Goal: Transaction & Acquisition: Purchase product/service

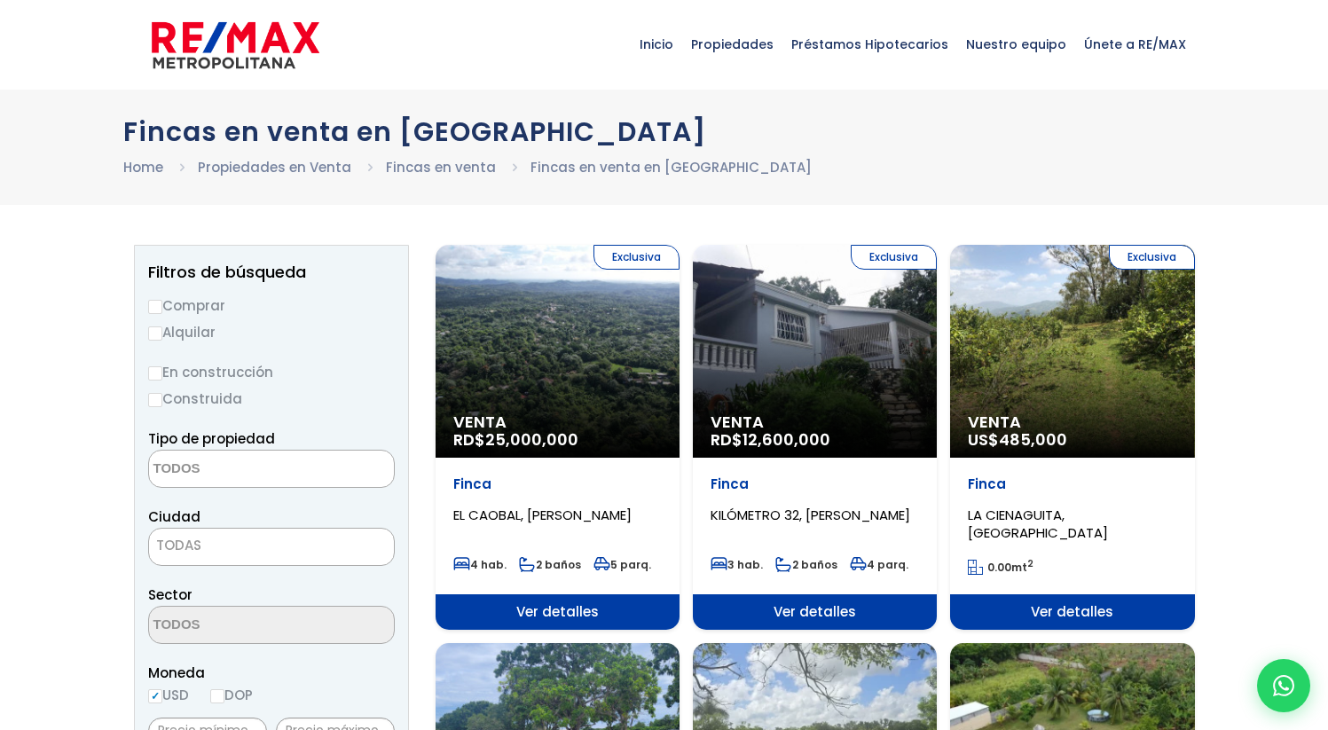
select select
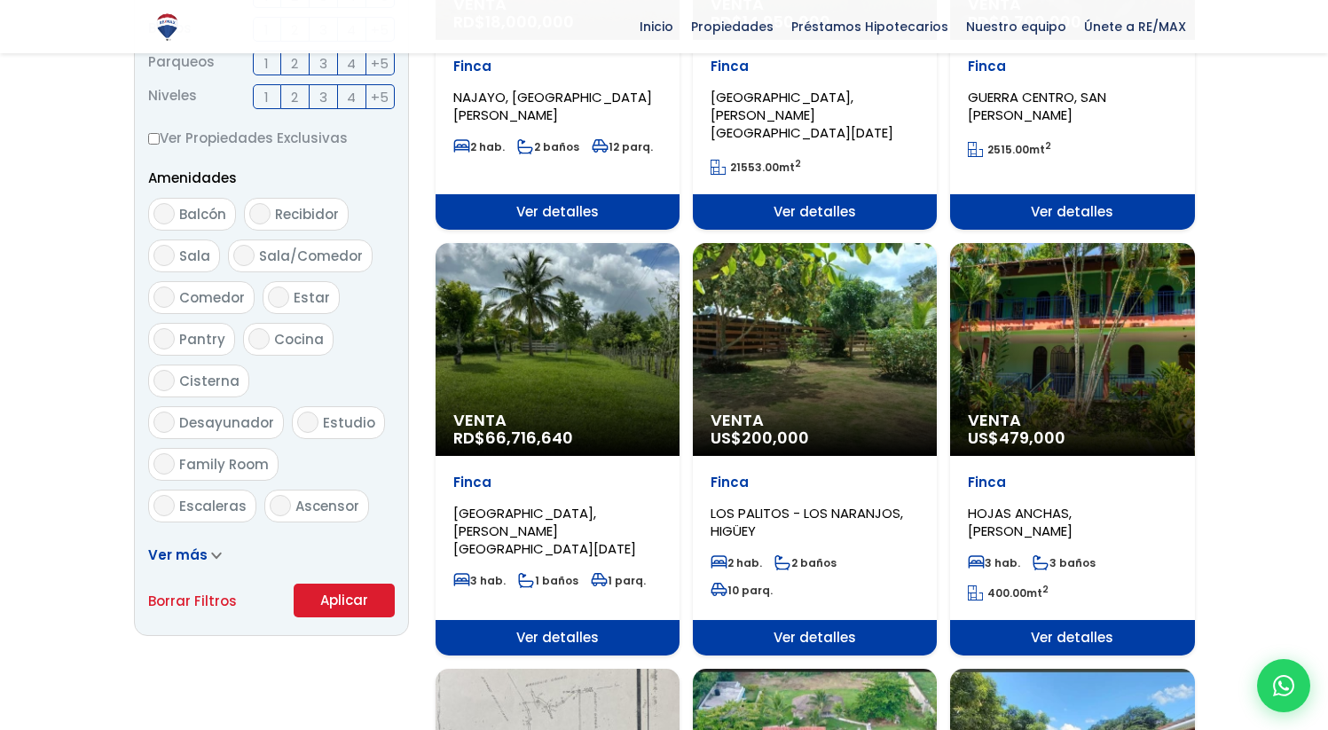
scroll to position [838, 0]
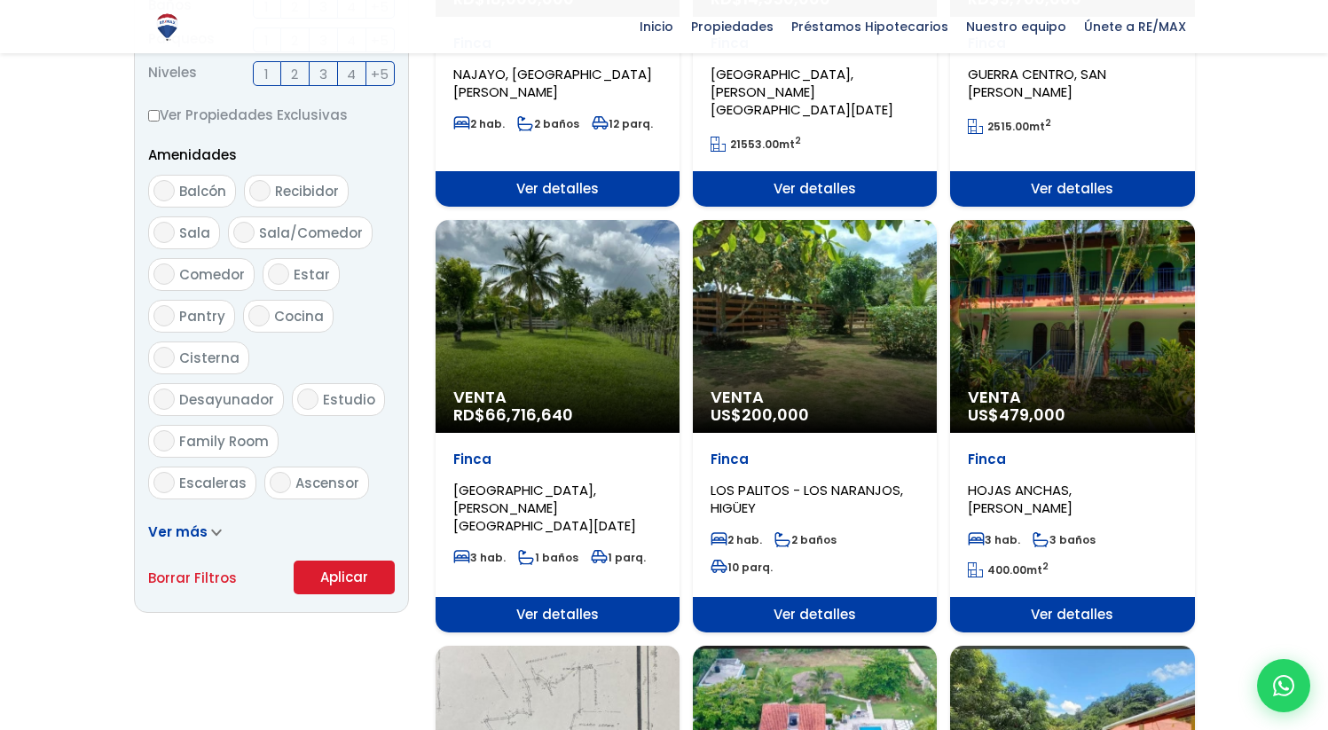
click at [790, 389] on span "Venta" at bounding box center [815, 398] width 208 height 18
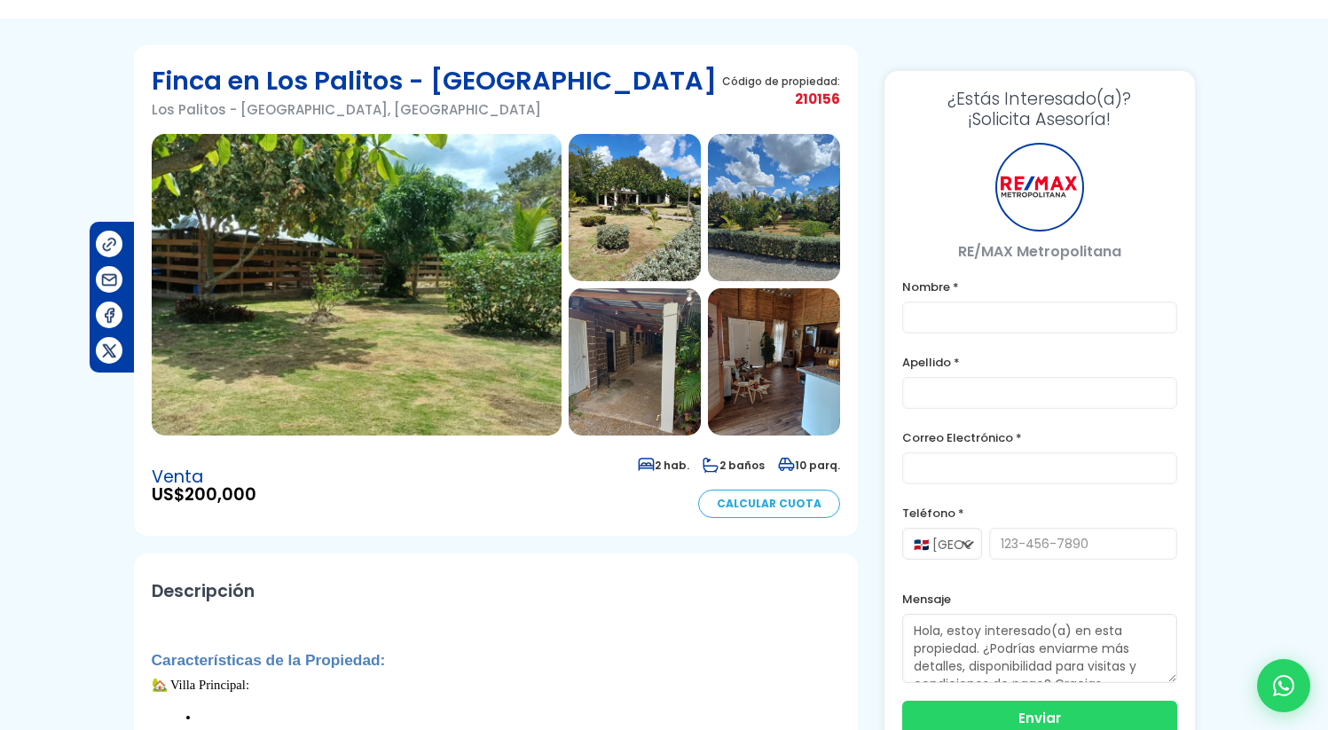
scroll to position [143, 0]
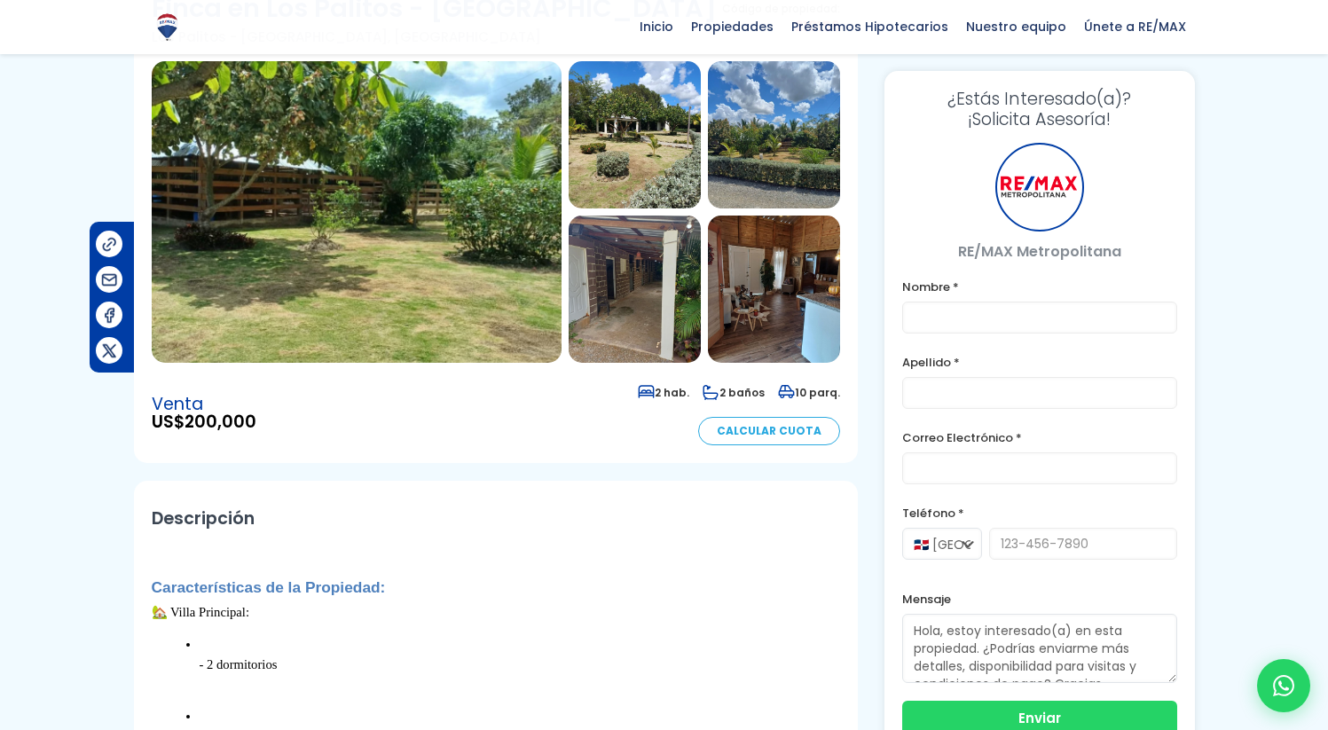
click at [532, 232] on img at bounding box center [357, 212] width 410 height 302
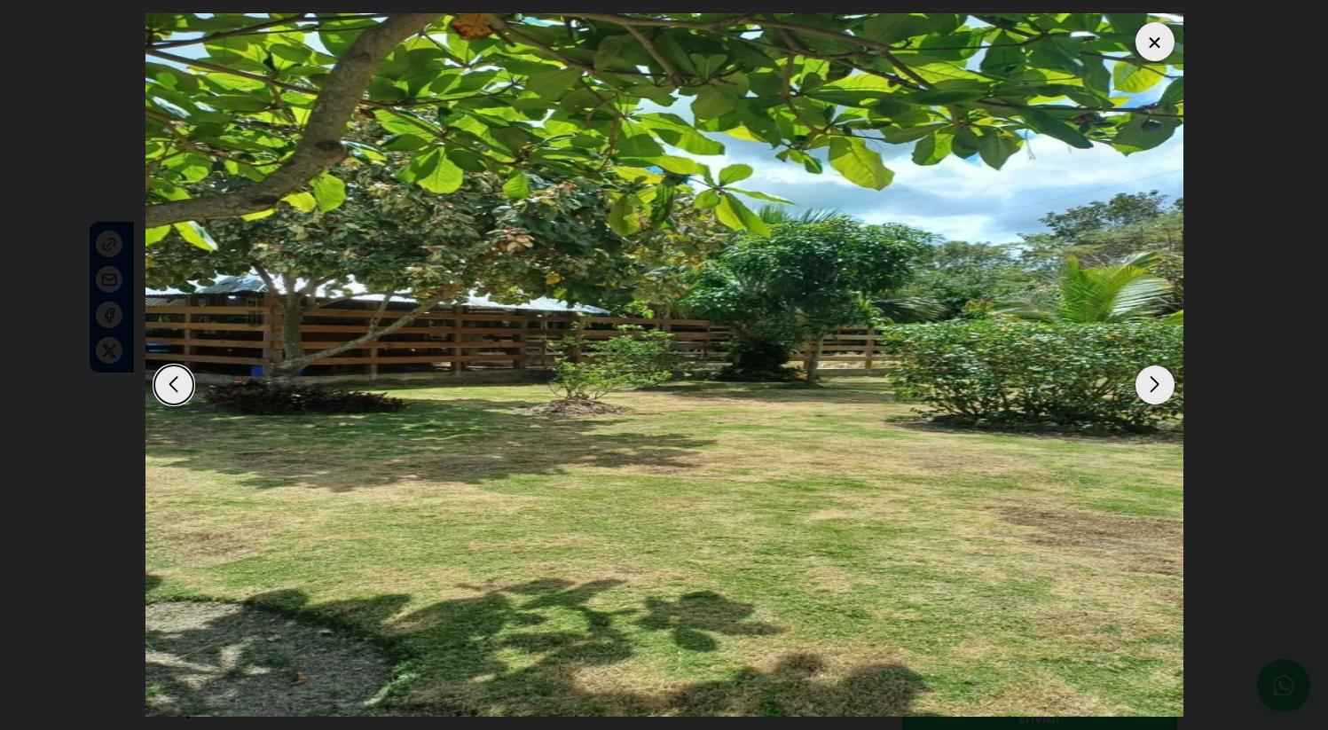
click at [1151, 389] on div "Next slide" at bounding box center [1155, 385] width 39 height 39
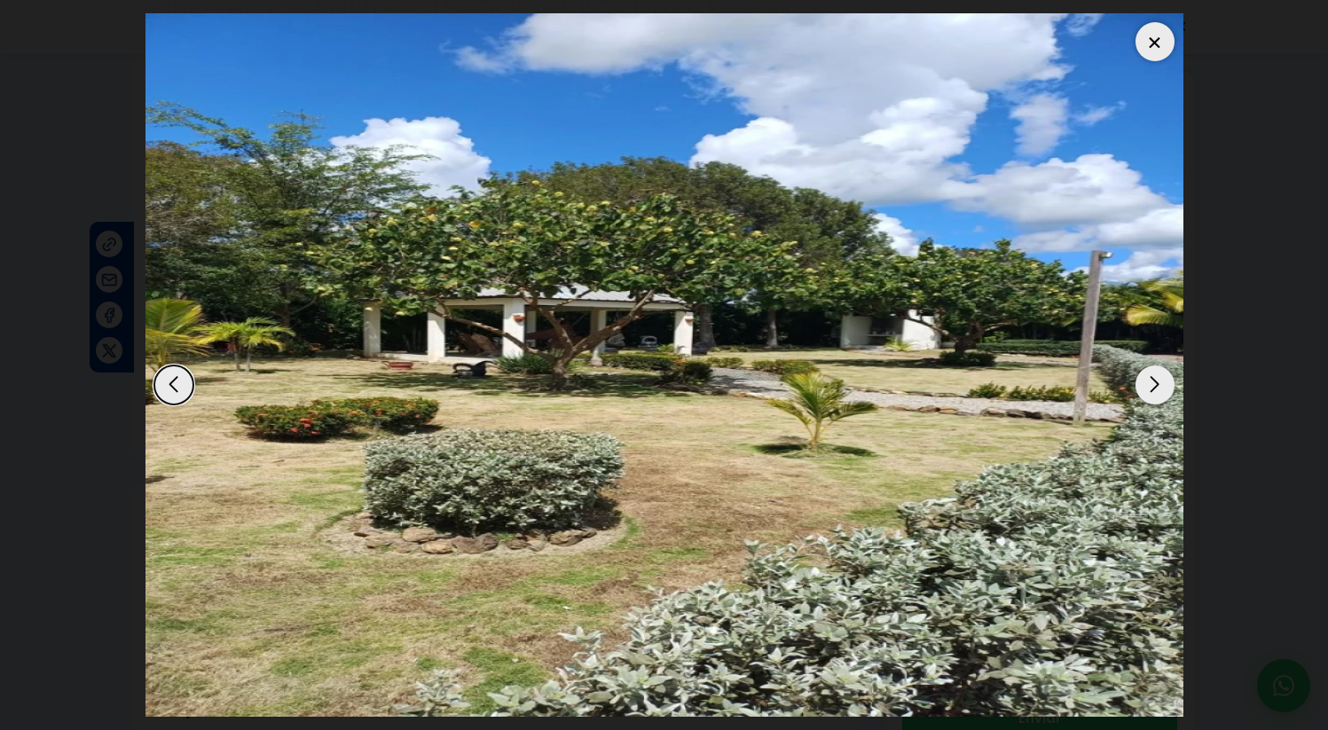
click at [1150, 388] on div "Next slide" at bounding box center [1155, 385] width 39 height 39
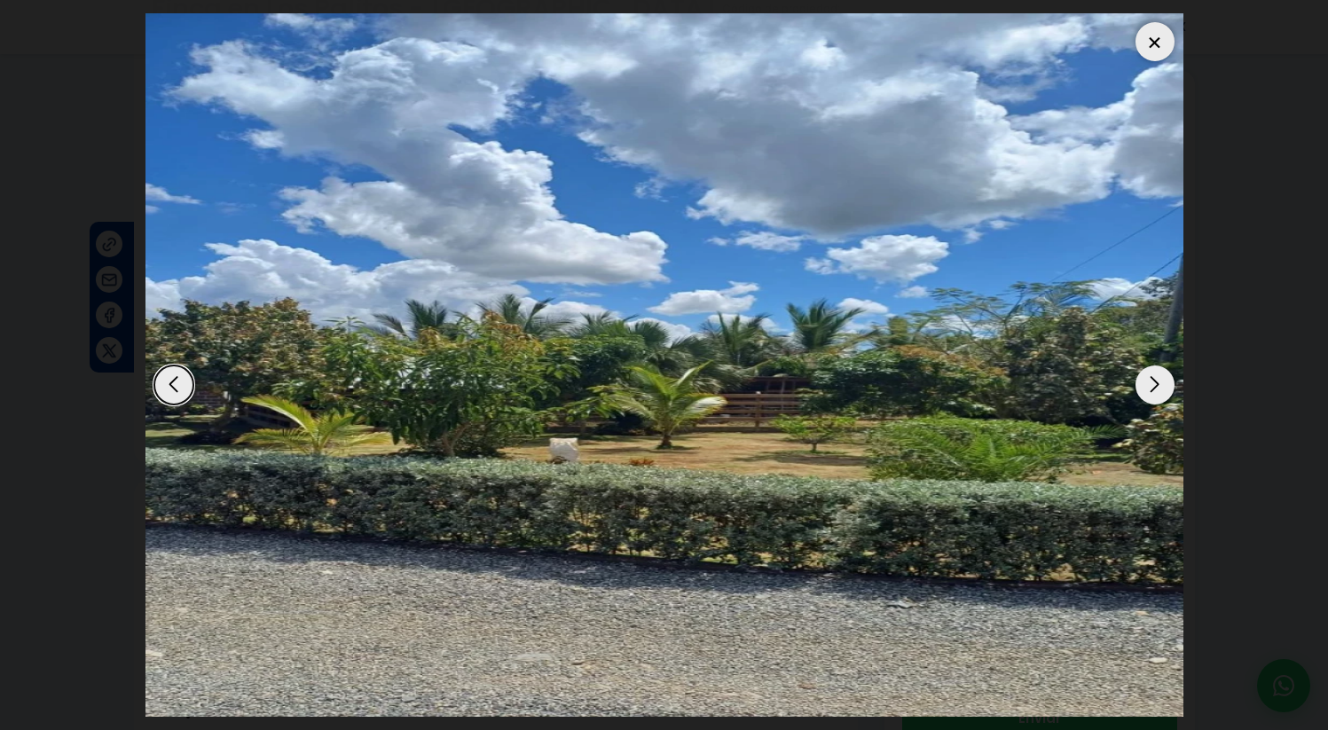
click at [1150, 388] on div "Next slide" at bounding box center [1155, 385] width 39 height 39
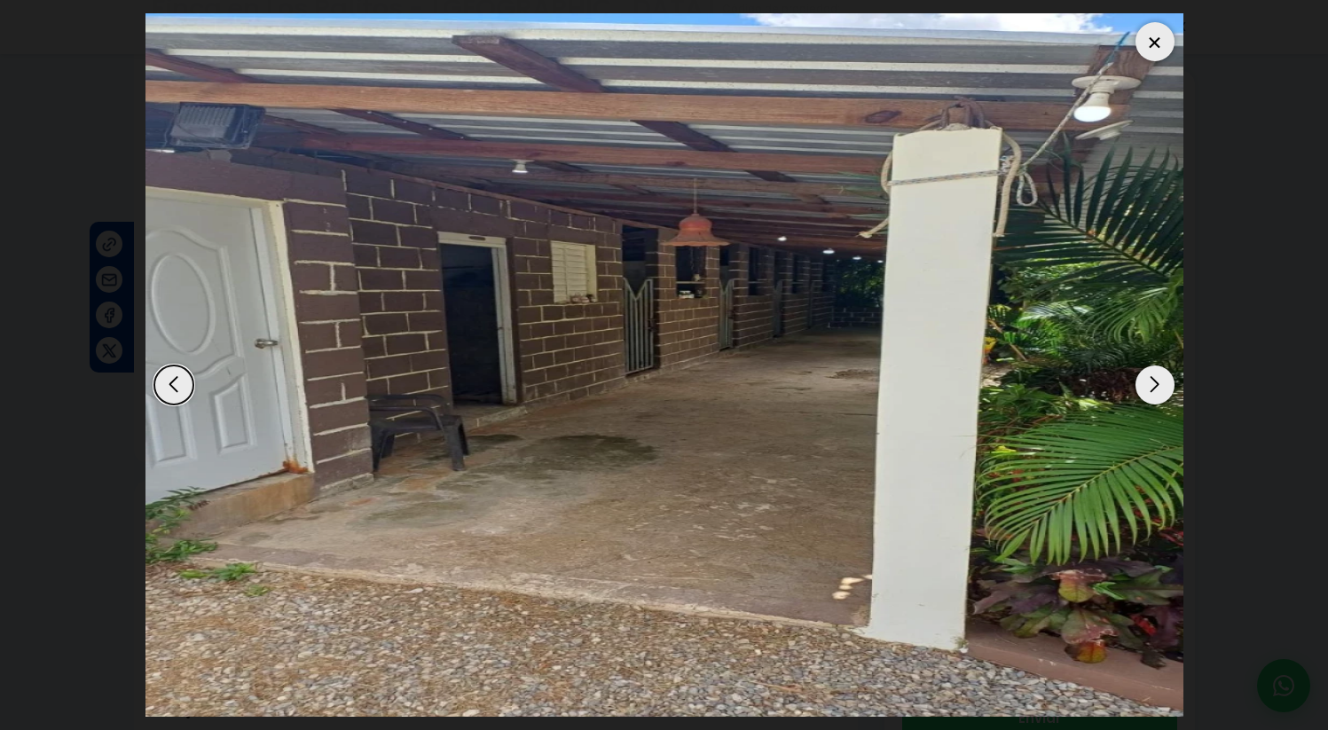
click at [1150, 388] on div "Next slide" at bounding box center [1155, 385] width 39 height 39
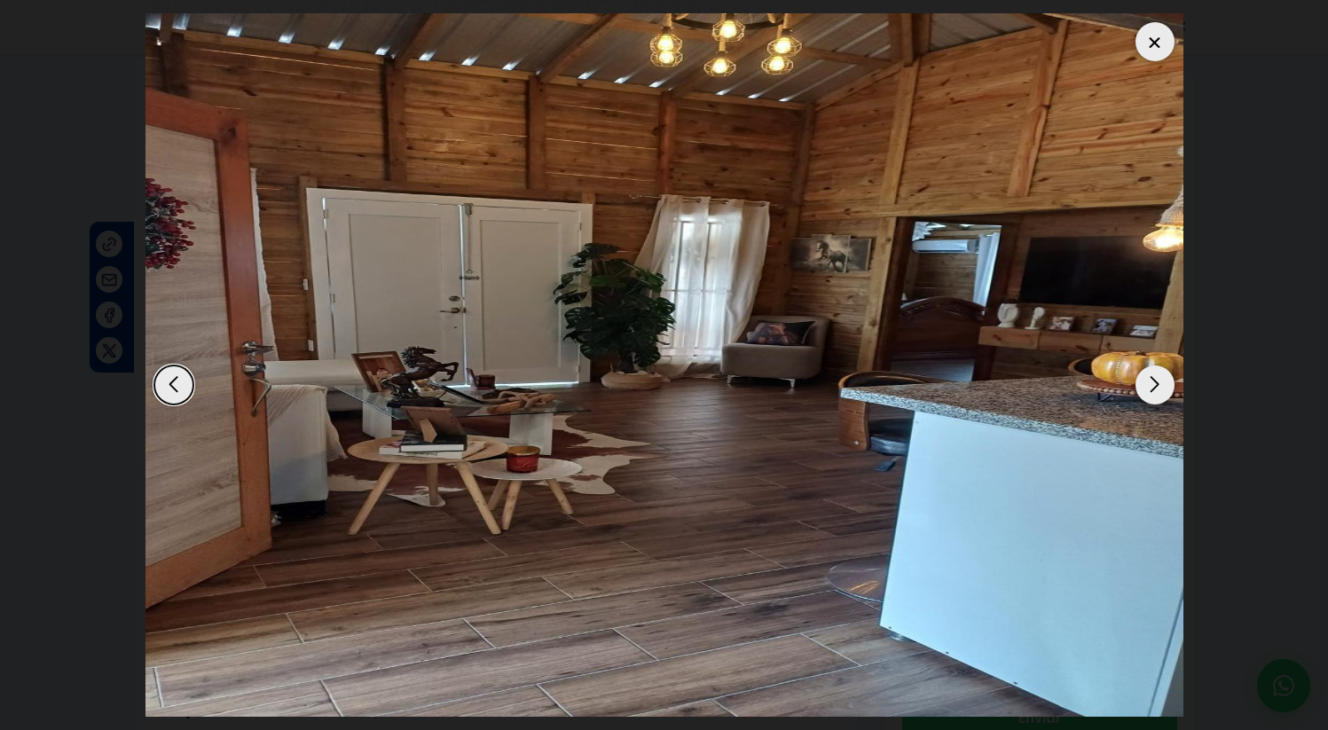
click at [1150, 388] on div "Next slide" at bounding box center [1155, 385] width 39 height 39
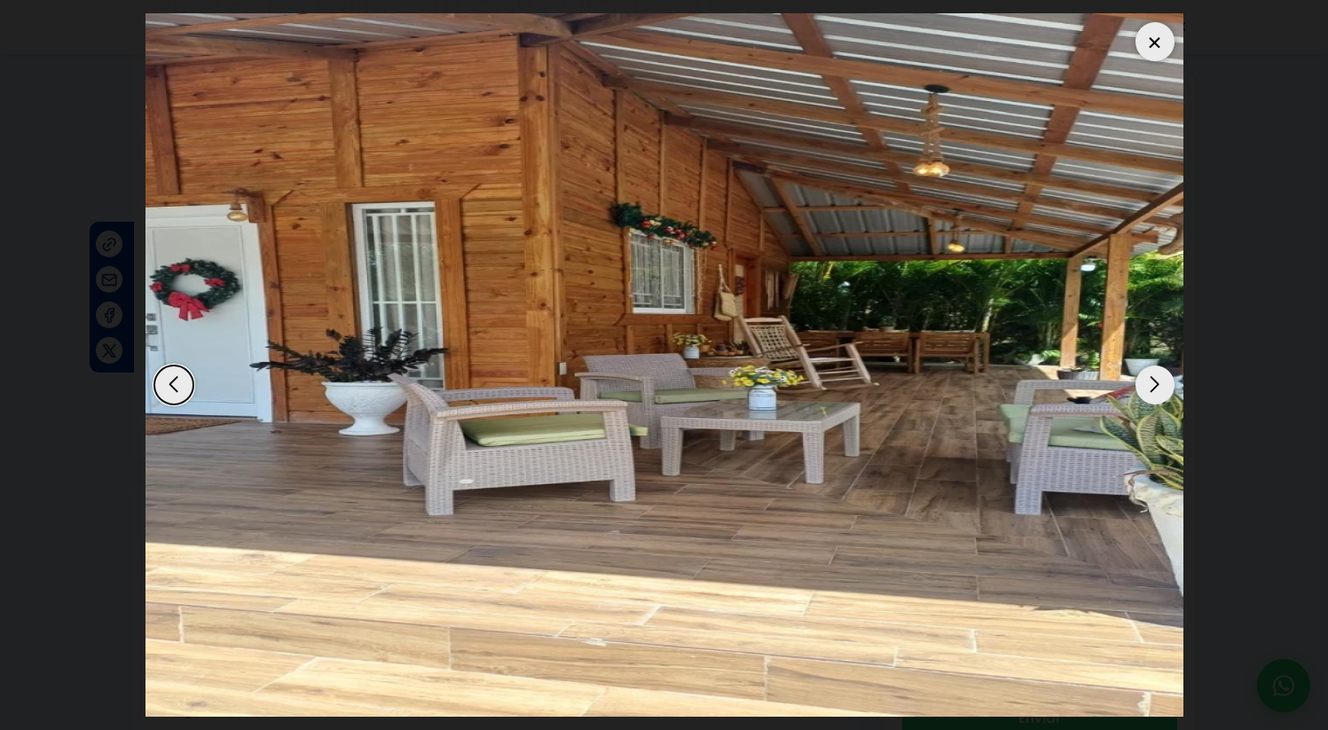
click at [1150, 388] on div "Next slide" at bounding box center [1155, 385] width 39 height 39
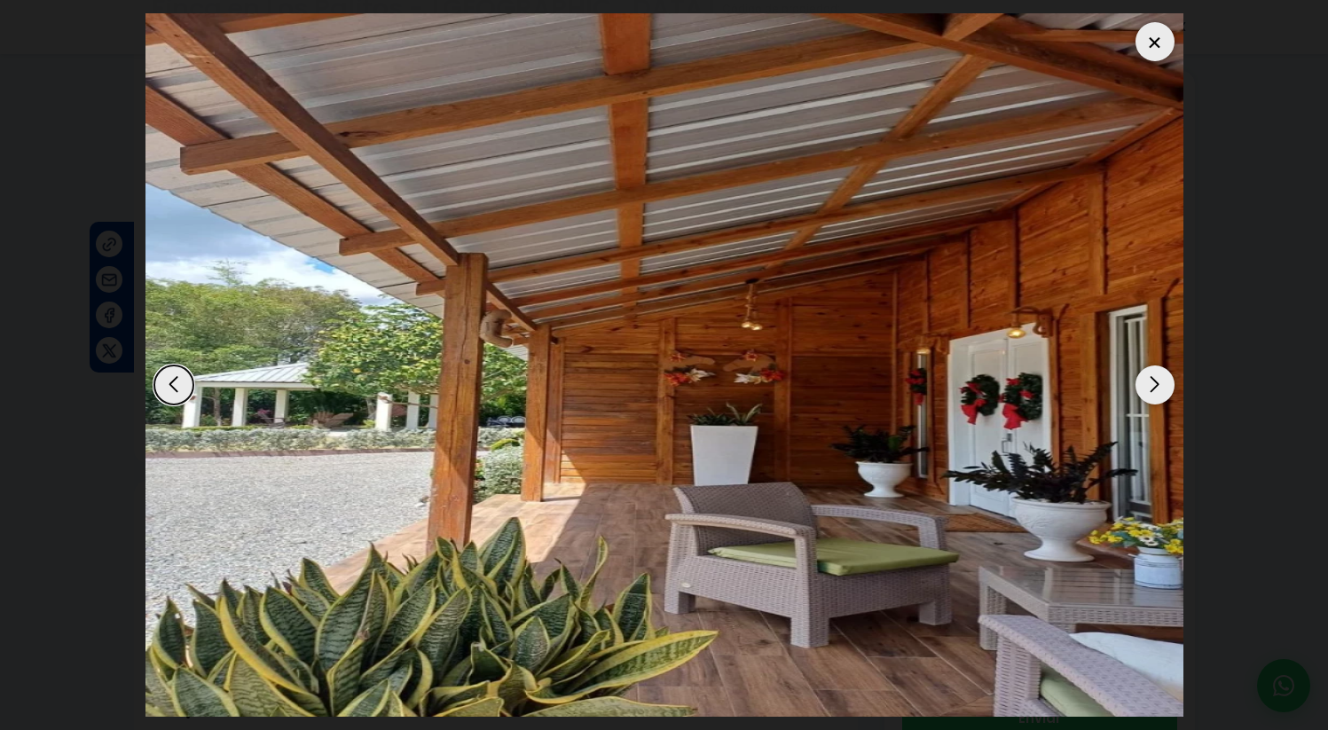
click at [1149, 388] on div "Next slide" at bounding box center [1155, 385] width 39 height 39
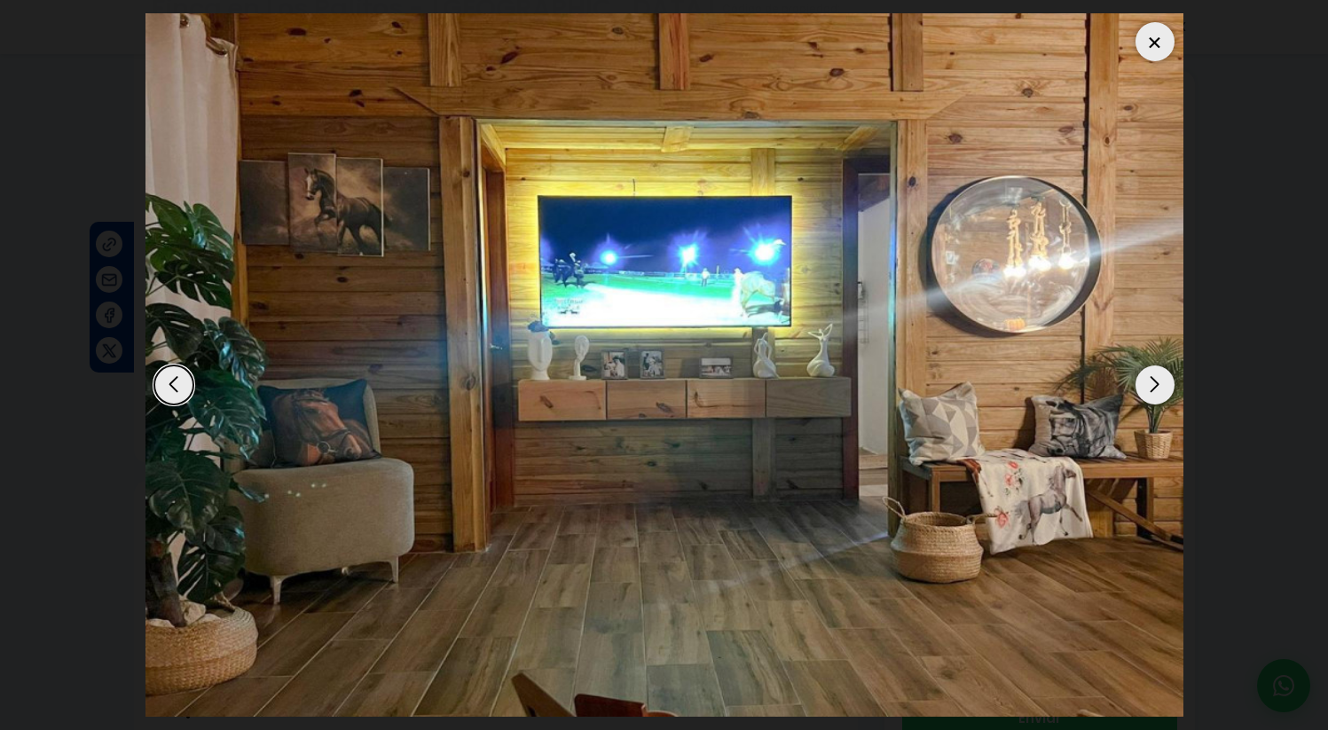
click at [1149, 387] on div "Next slide" at bounding box center [1155, 385] width 39 height 39
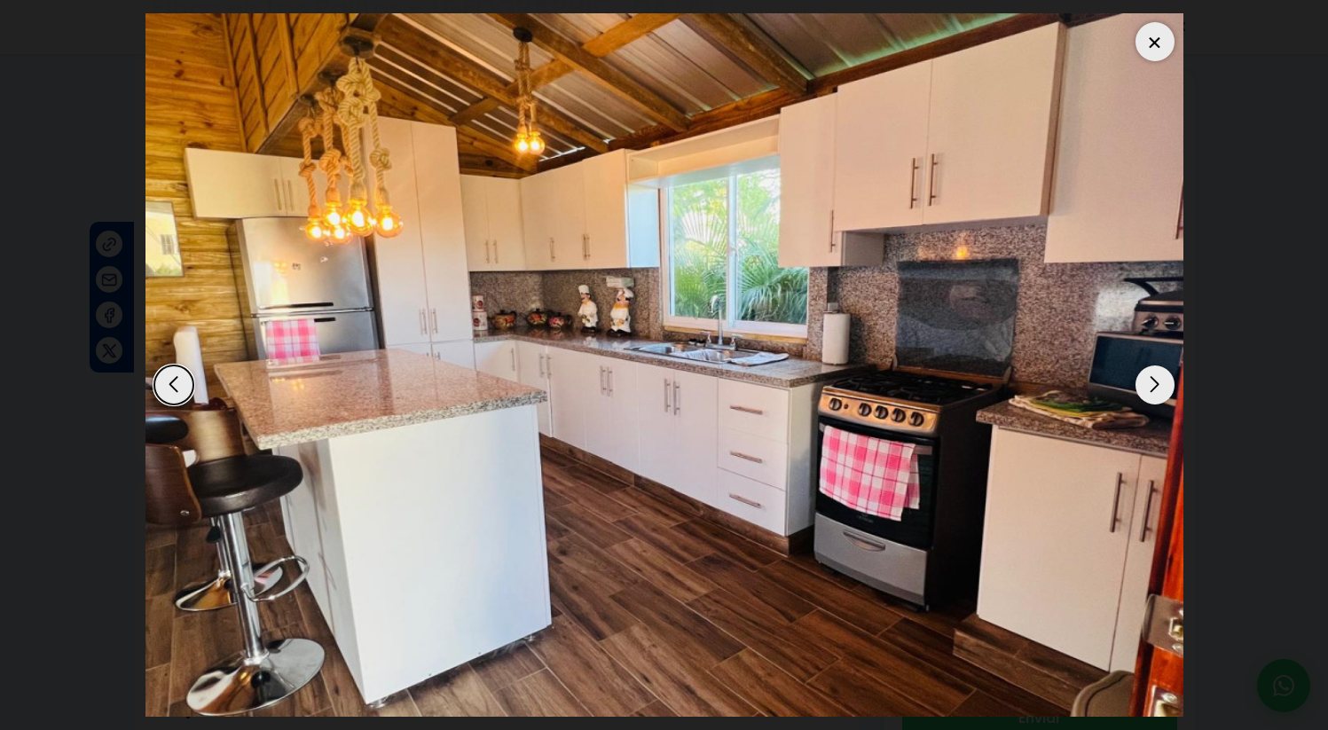
click at [1149, 387] on div "Next slide" at bounding box center [1155, 385] width 39 height 39
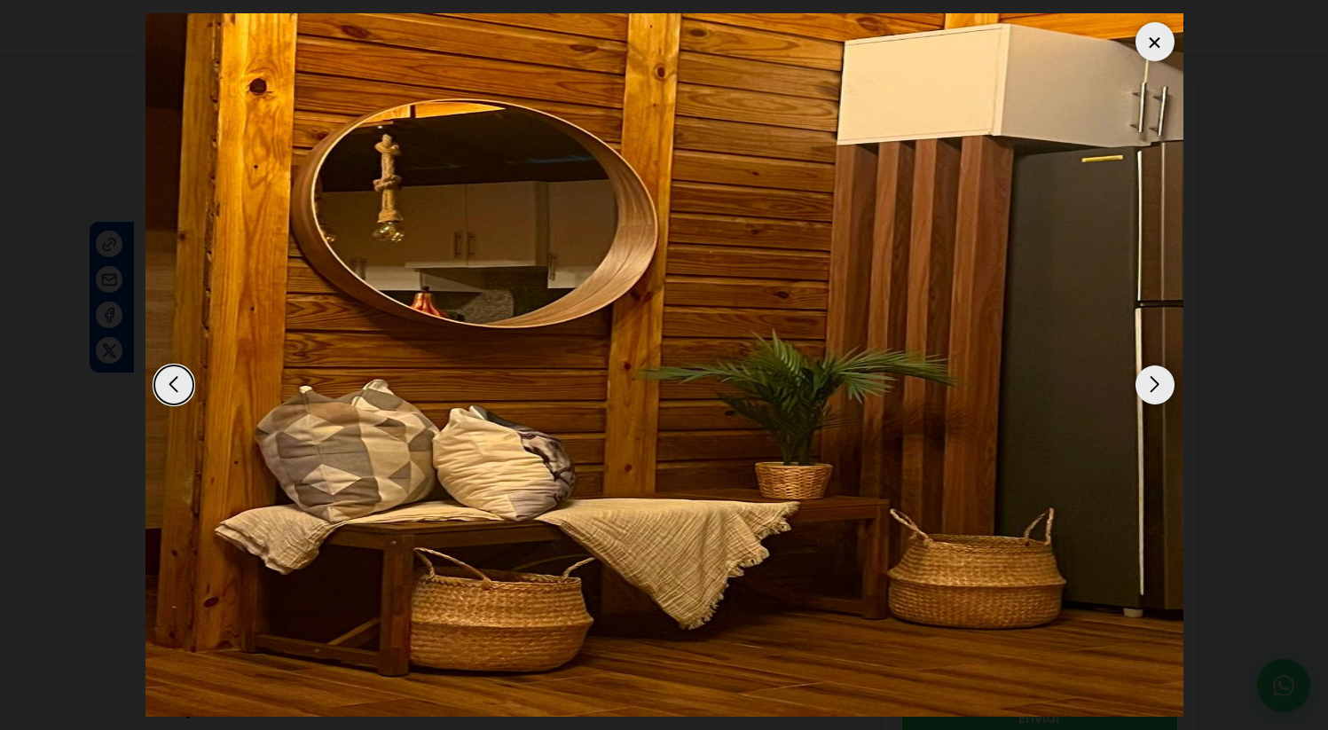
click at [1149, 387] on div "Next slide" at bounding box center [1155, 385] width 39 height 39
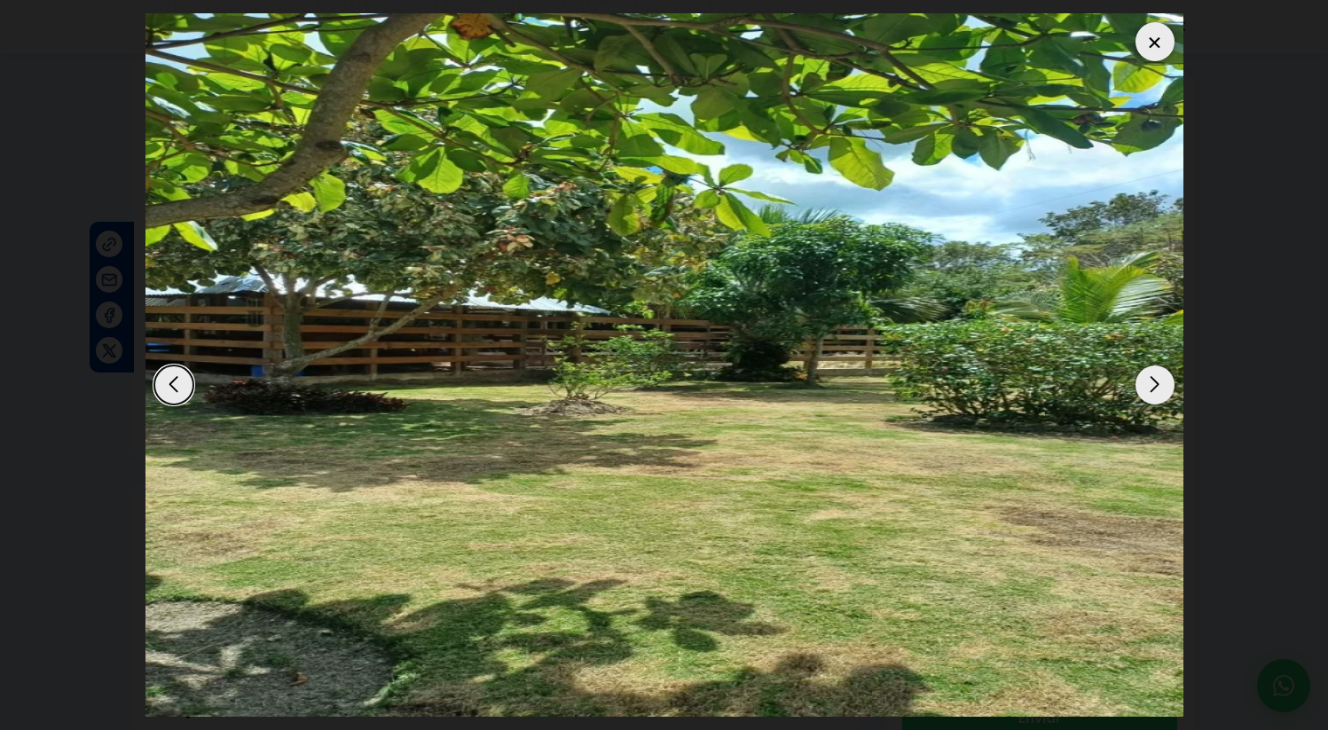
click at [1149, 388] on div "Next slide" at bounding box center [1155, 385] width 39 height 39
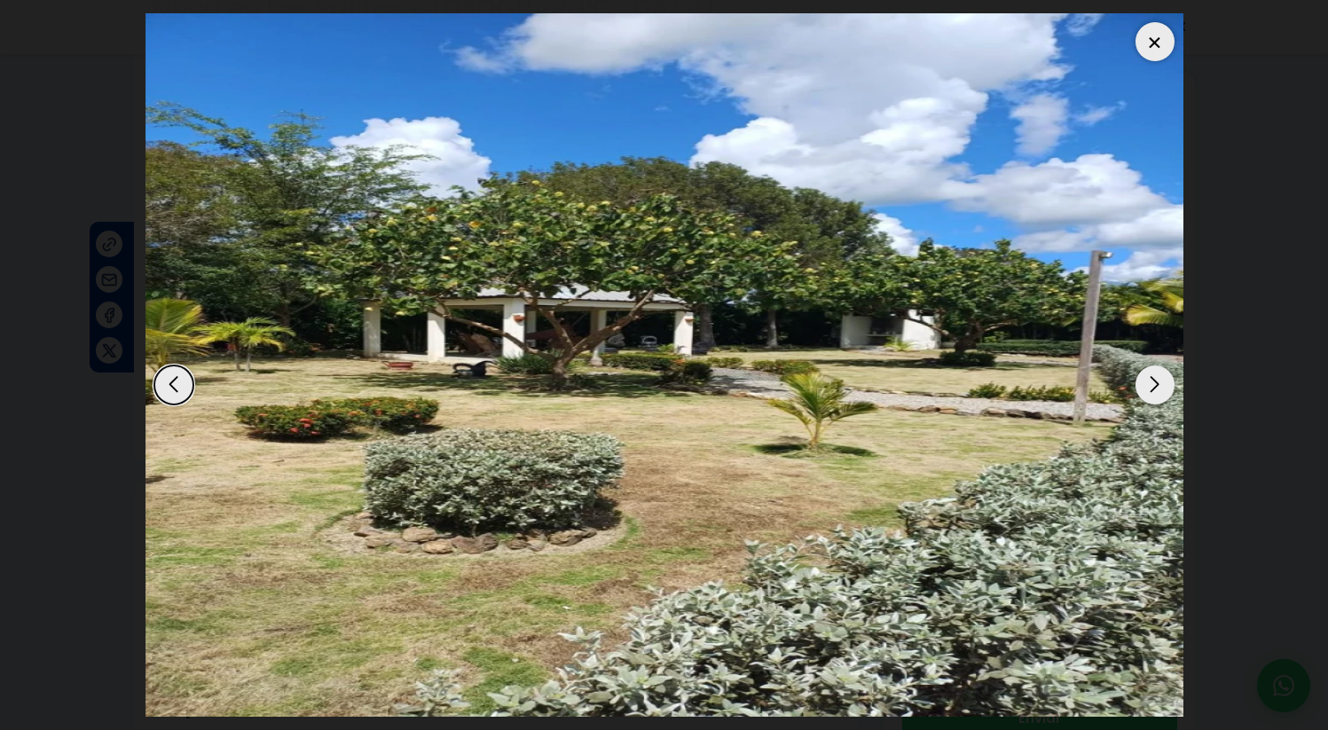
click at [1149, 388] on div "Next slide" at bounding box center [1155, 385] width 39 height 39
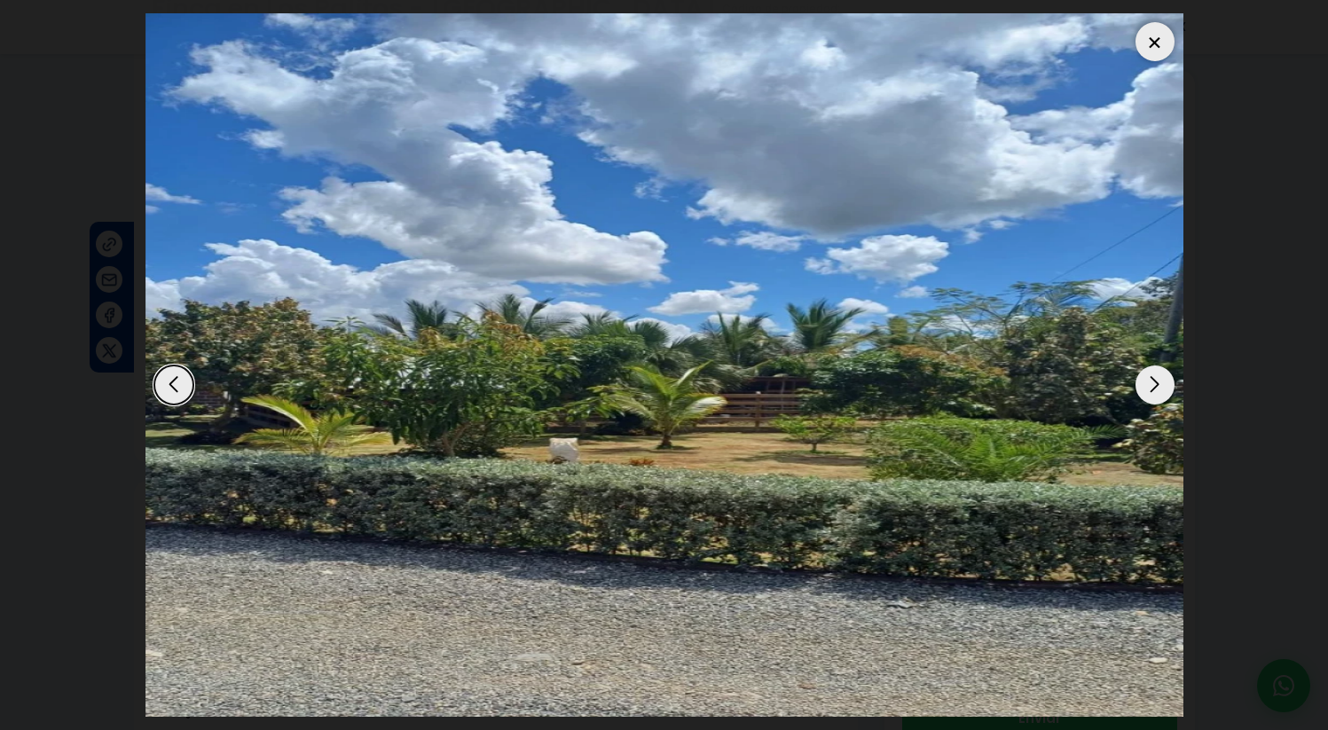
click at [1149, 388] on div "Next slide" at bounding box center [1155, 385] width 39 height 39
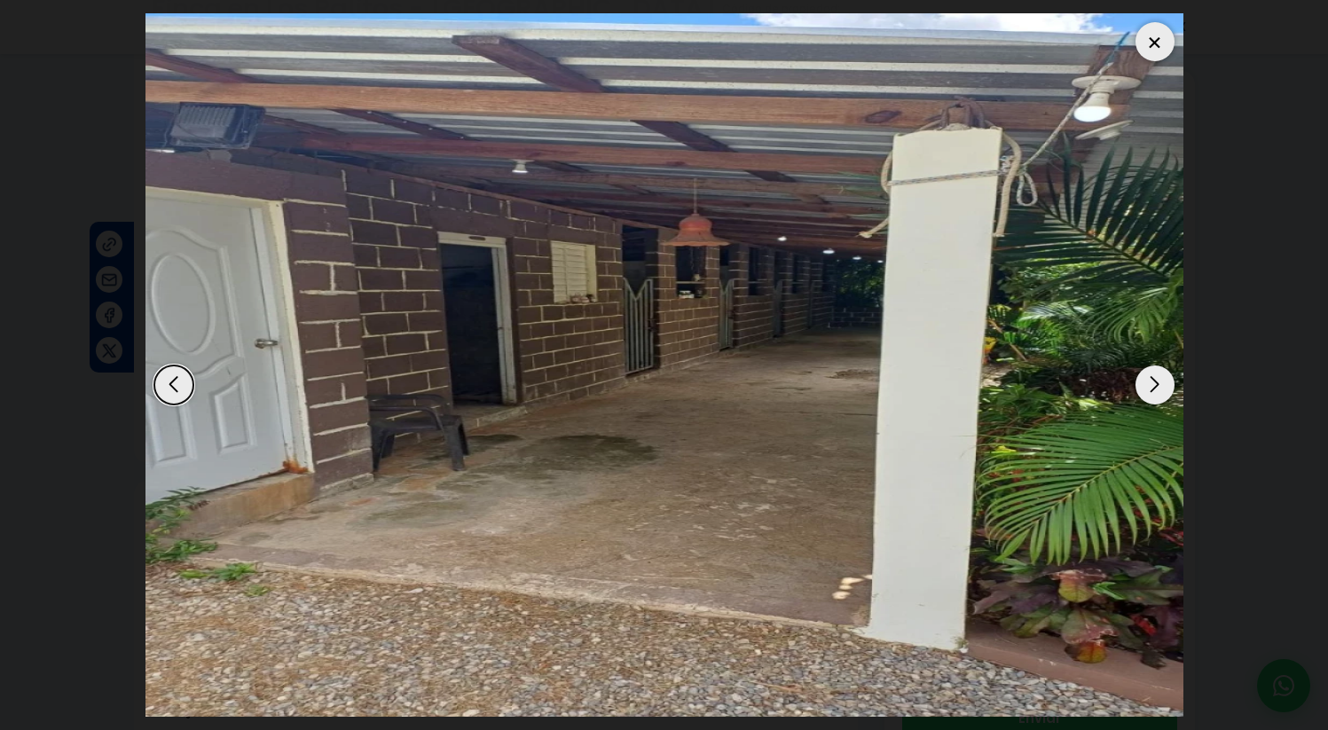
click at [1149, 388] on div "Next slide" at bounding box center [1155, 385] width 39 height 39
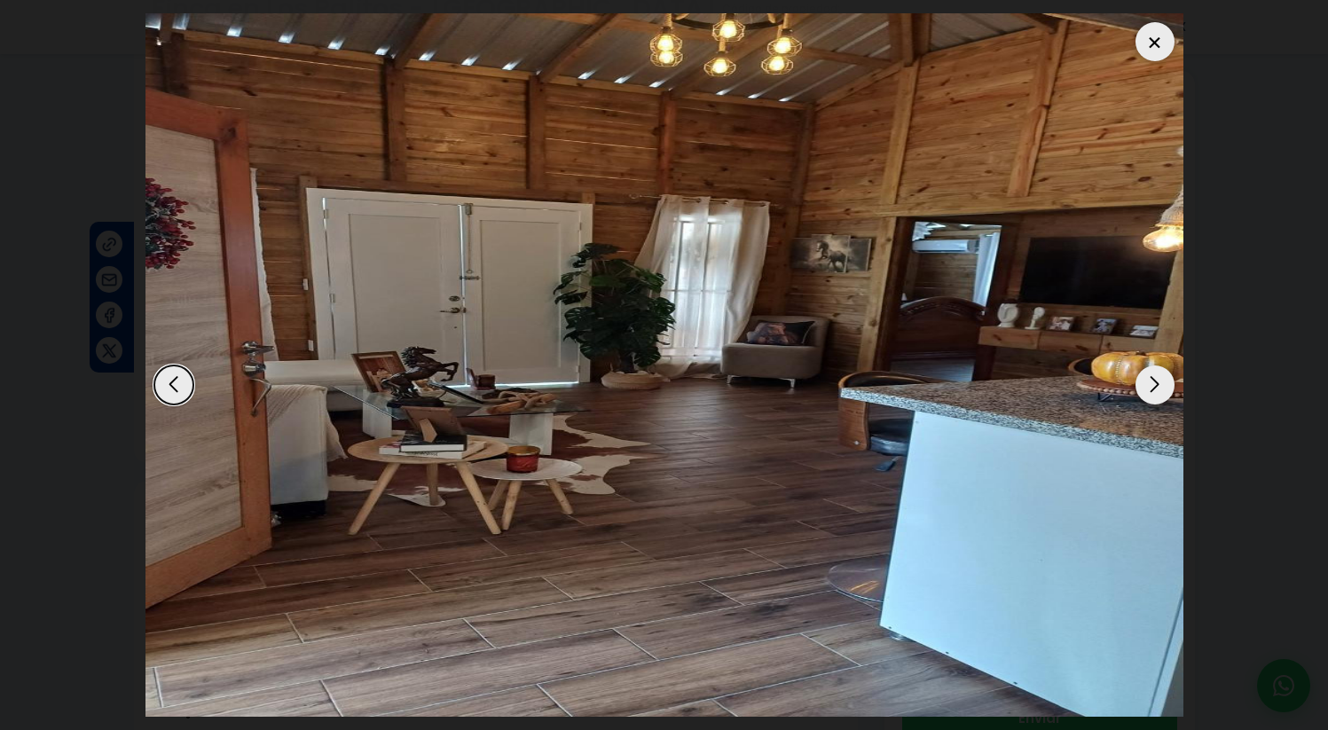
click at [1149, 388] on div "Next slide" at bounding box center [1155, 385] width 39 height 39
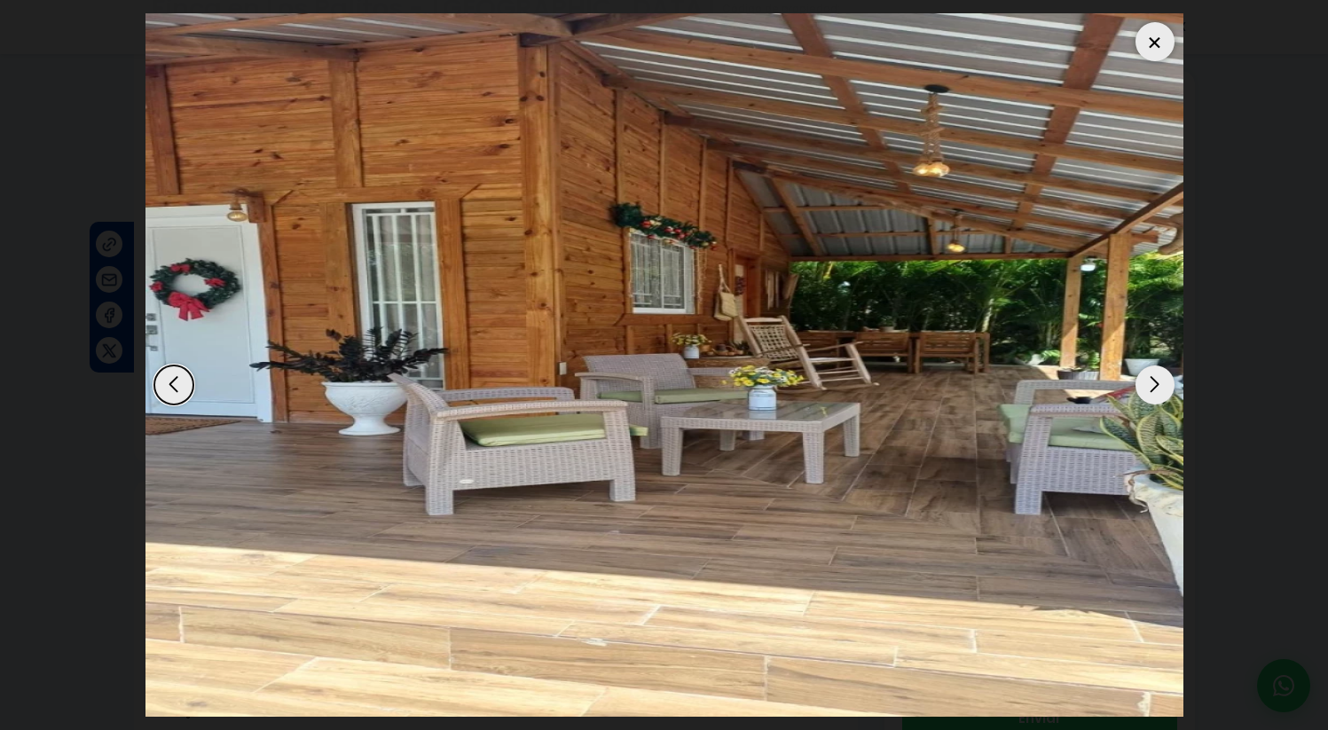
click at [1197, 185] on dialog at bounding box center [664, 365] width 1065 height 730
click at [1164, 43] on div at bounding box center [1155, 41] width 39 height 39
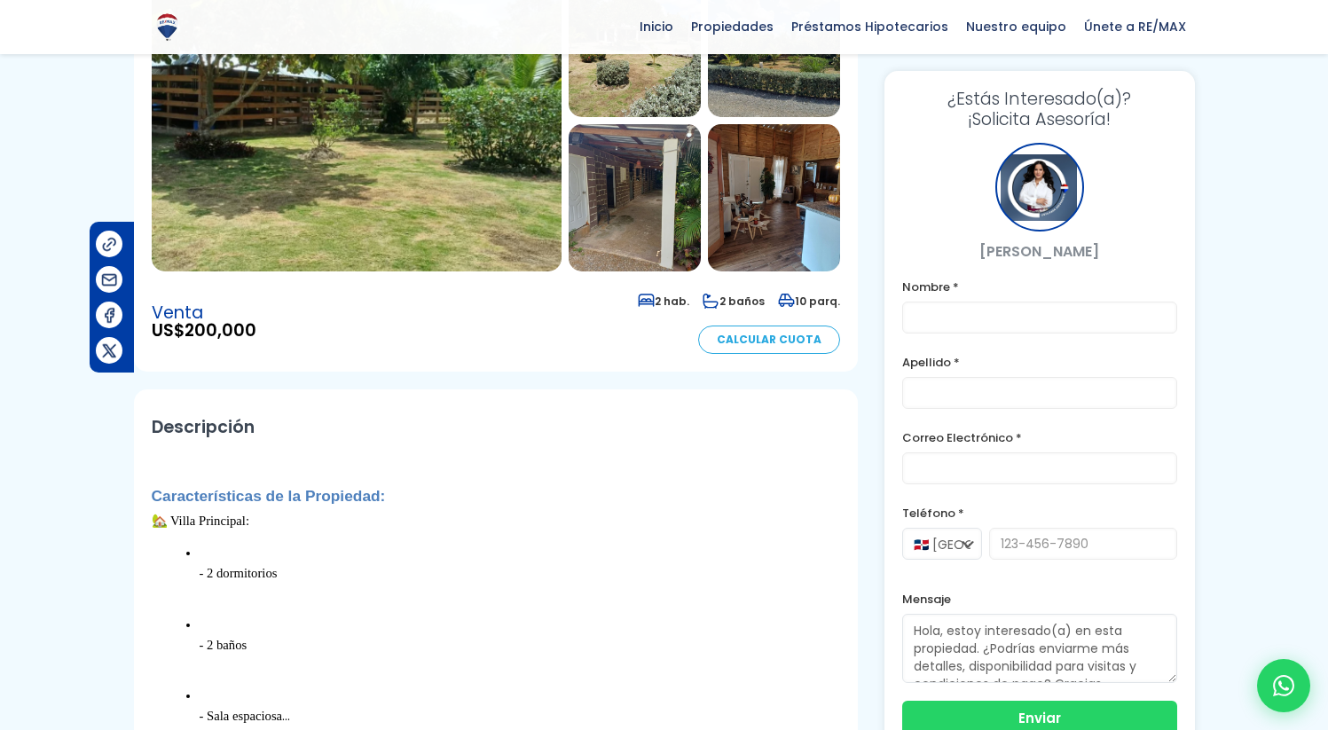
scroll to position [144, 0]
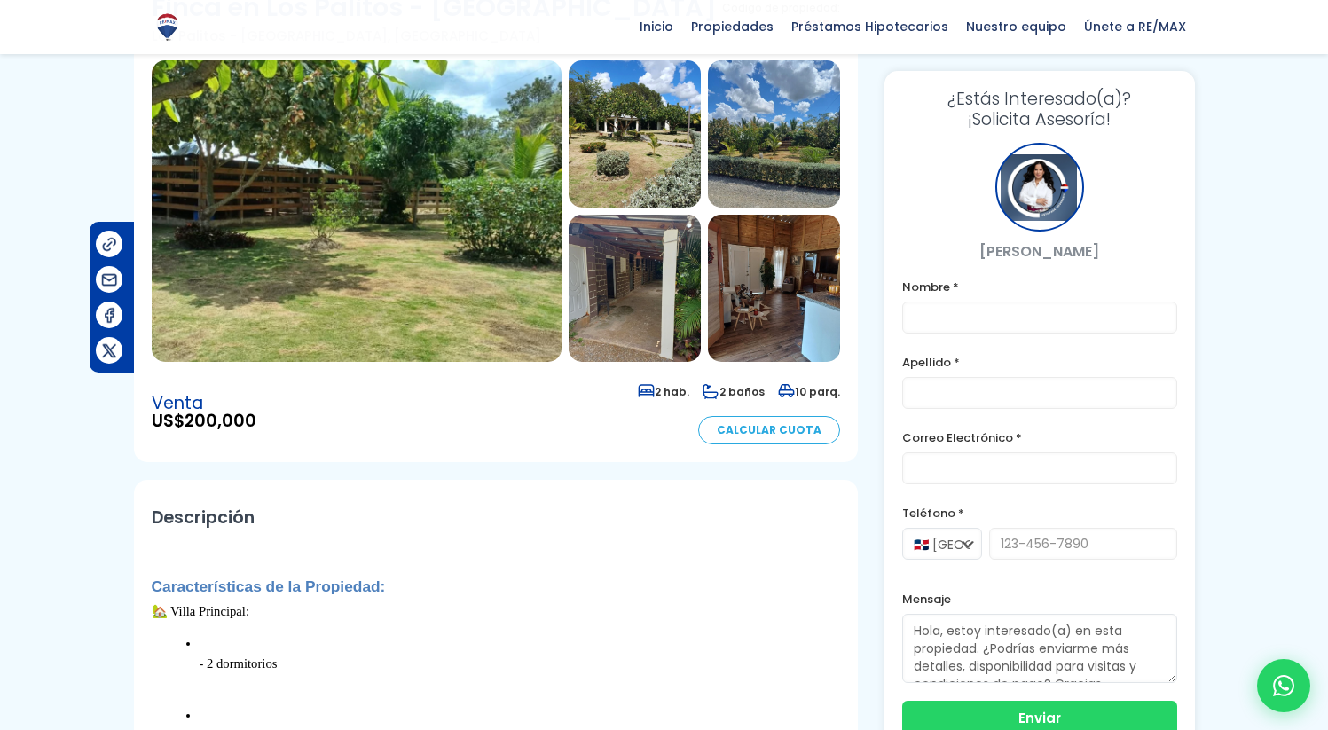
click at [343, 240] on img at bounding box center [357, 211] width 410 height 302
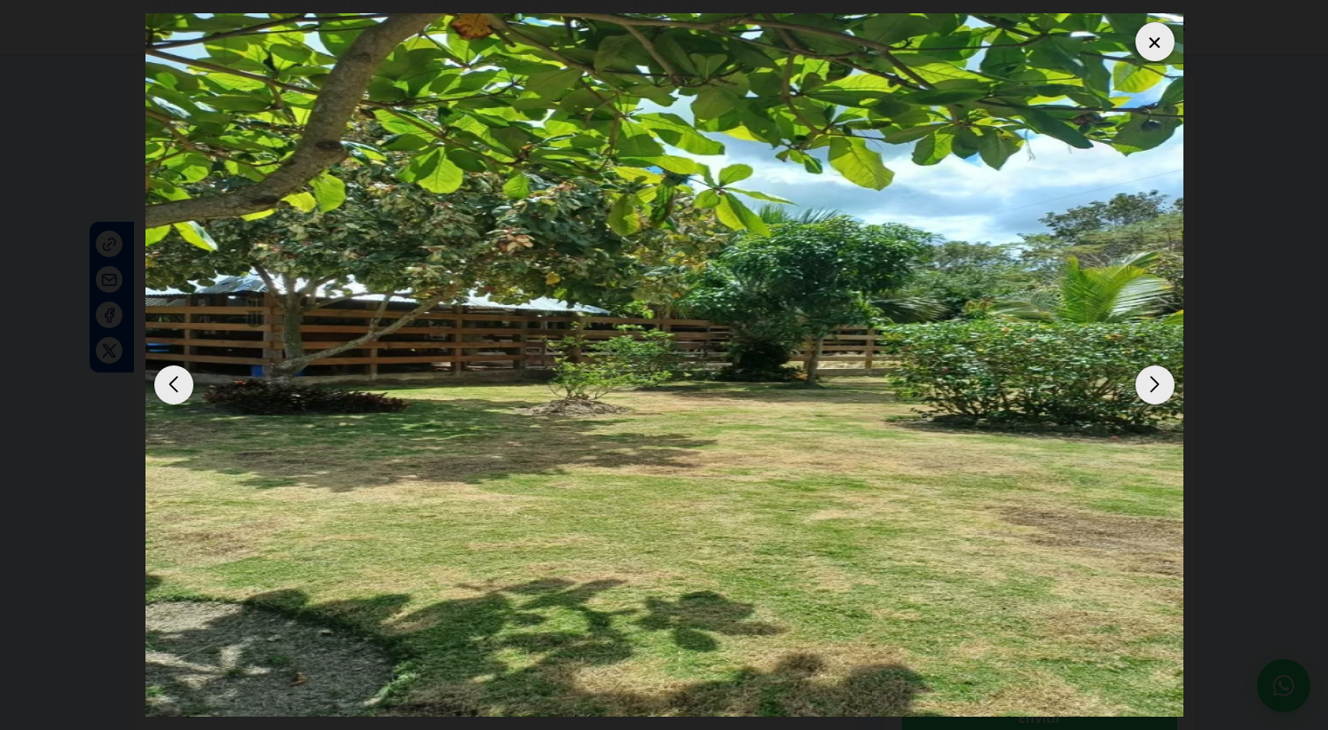
click at [1156, 385] on div "Next slide" at bounding box center [1155, 385] width 39 height 39
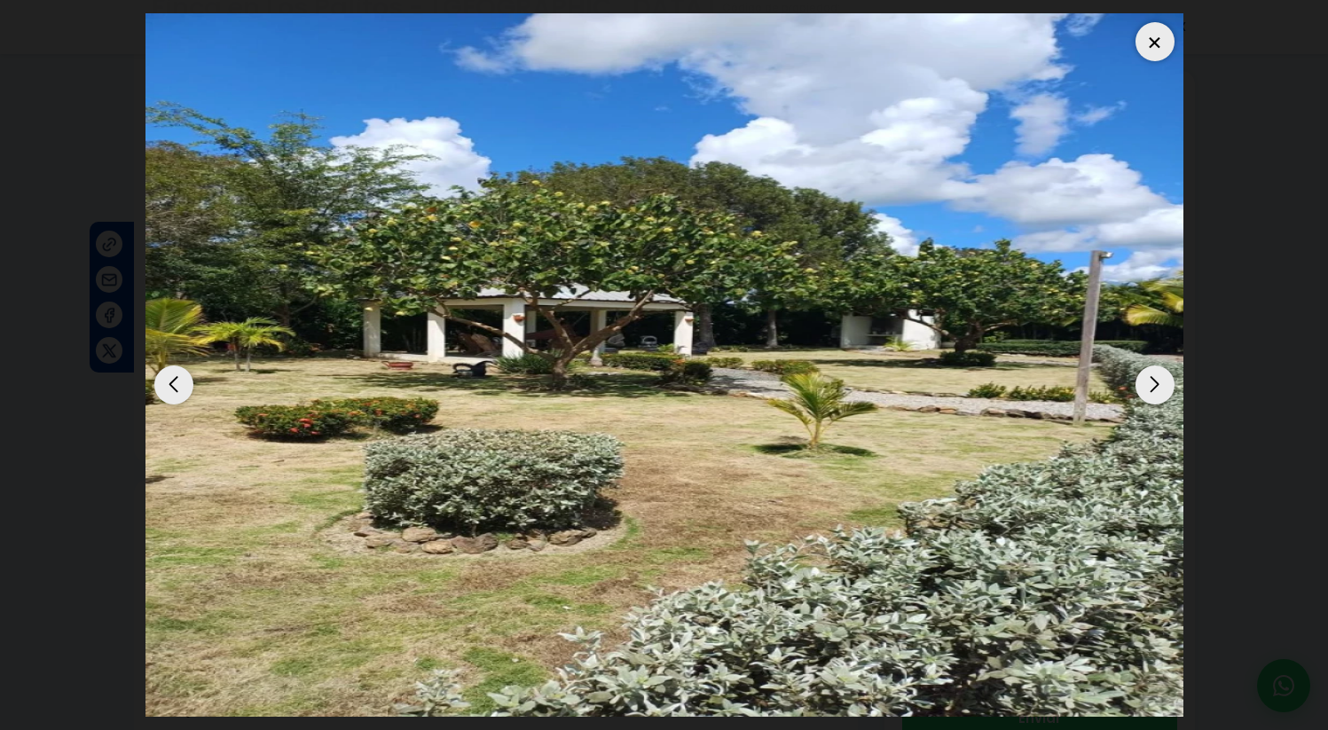
click at [1156, 385] on div "Next slide" at bounding box center [1155, 385] width 39 height 39
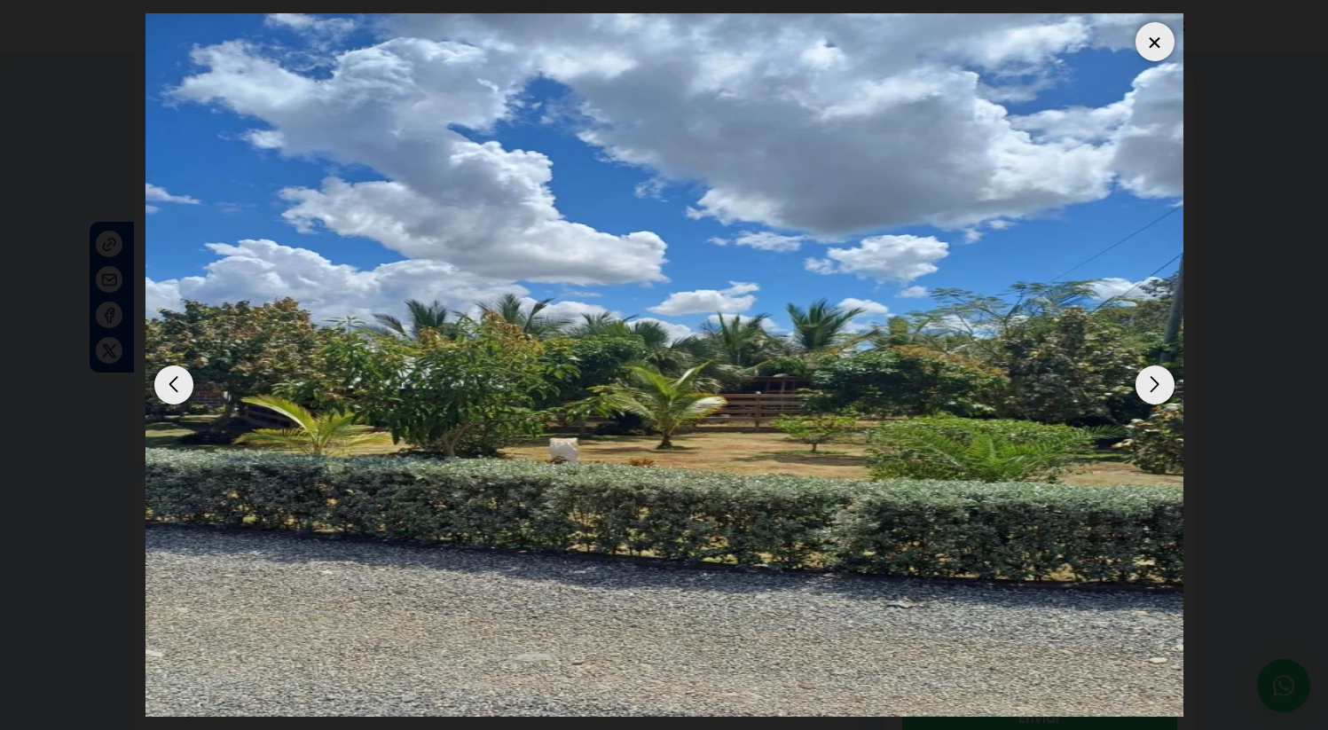
click at [1156, 385] on div "Next slide" at bounding box center [1155, 385] width 39 height 39
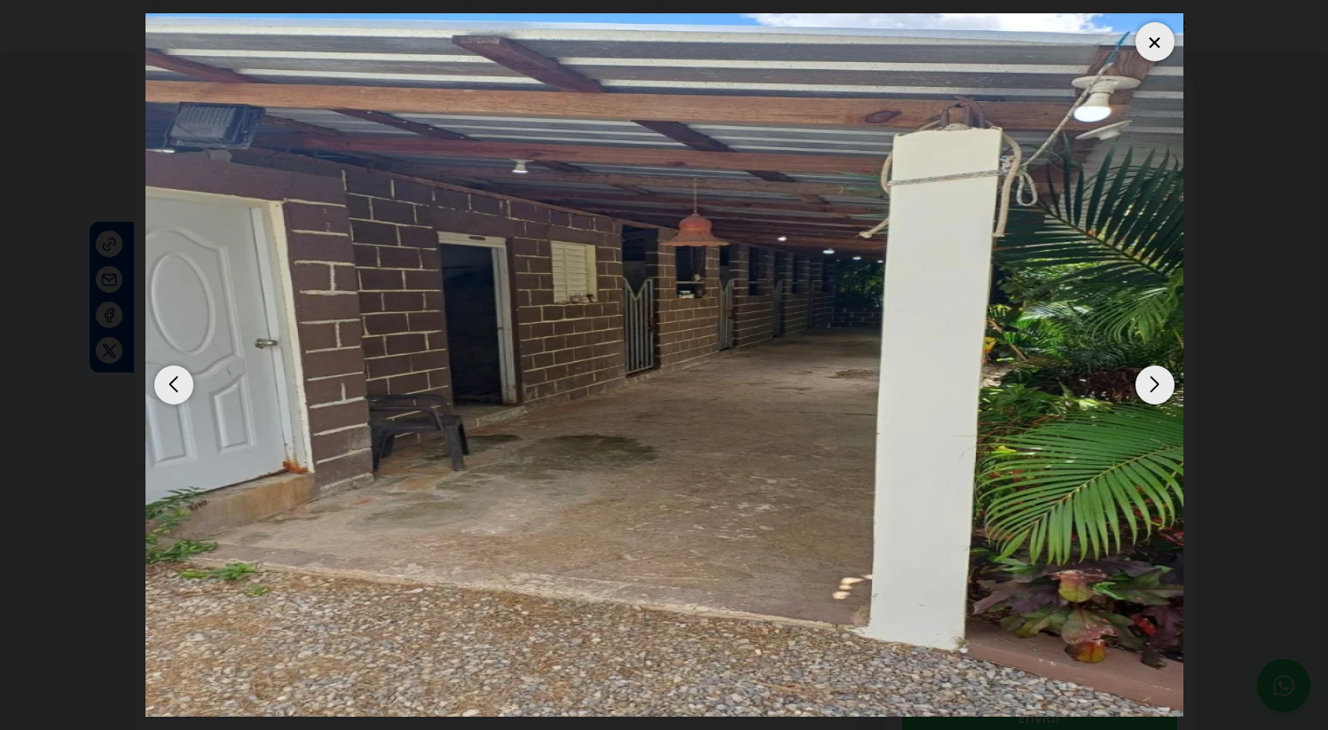
click at [1156, 385] on div "Next slide" at bounding box center [1155, 385] width 39 height 39
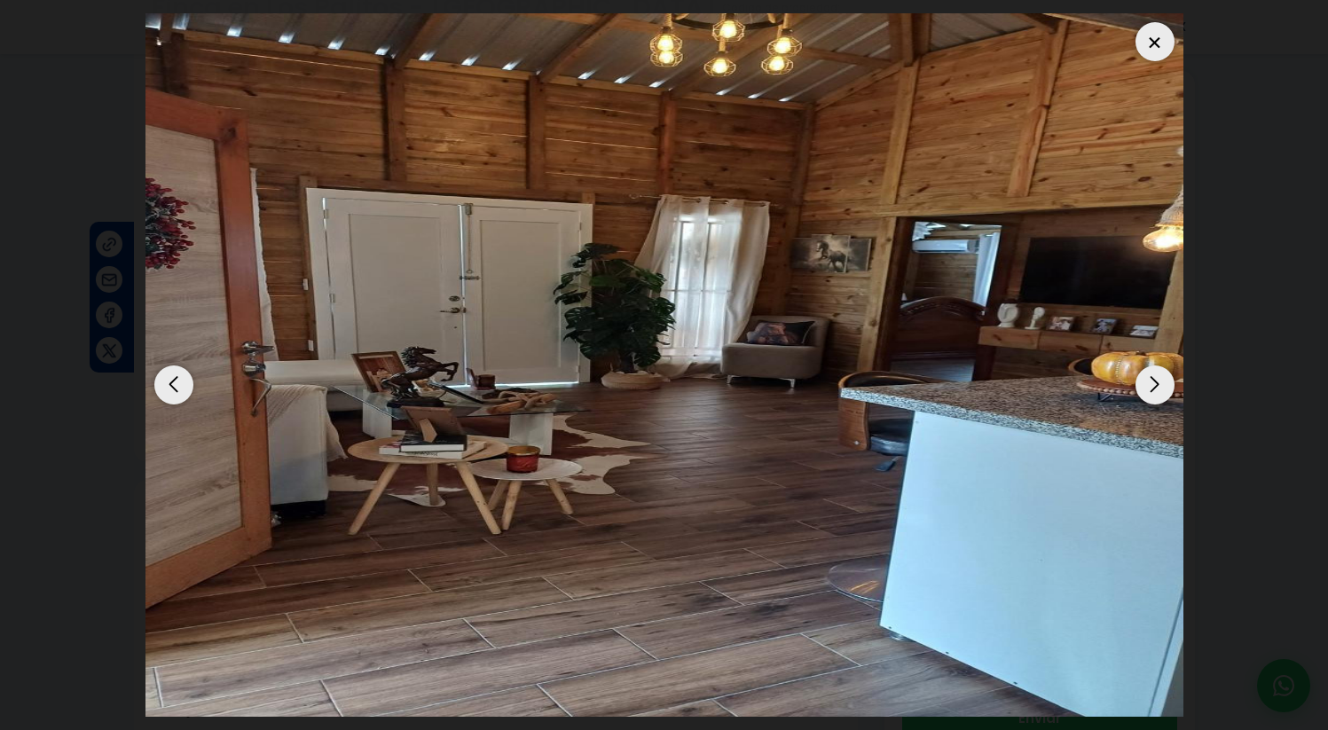
click at [1156, 385] on div "Next slide" at bounding box center [1155, 385] width 39 height 39
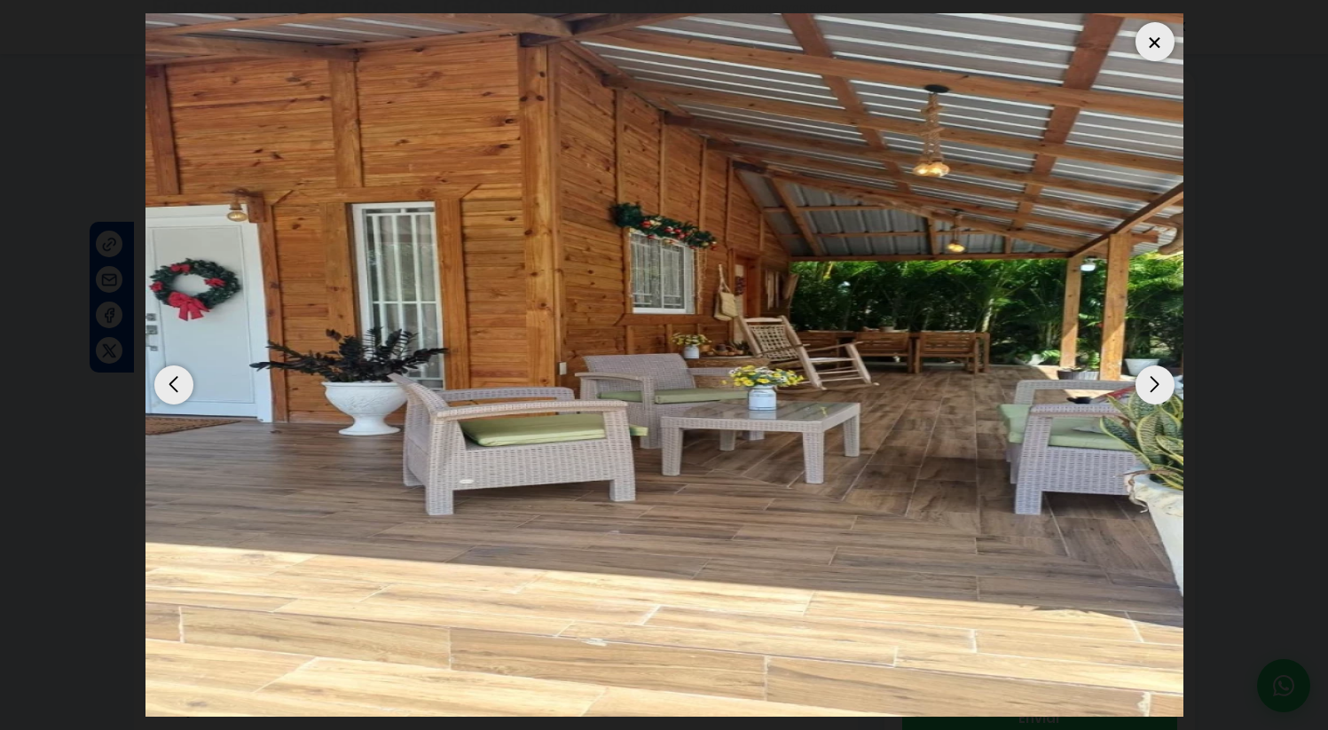
click at [1156, 385] on div "Next slide" at bounding box center [1155, 385] width 39 height 39
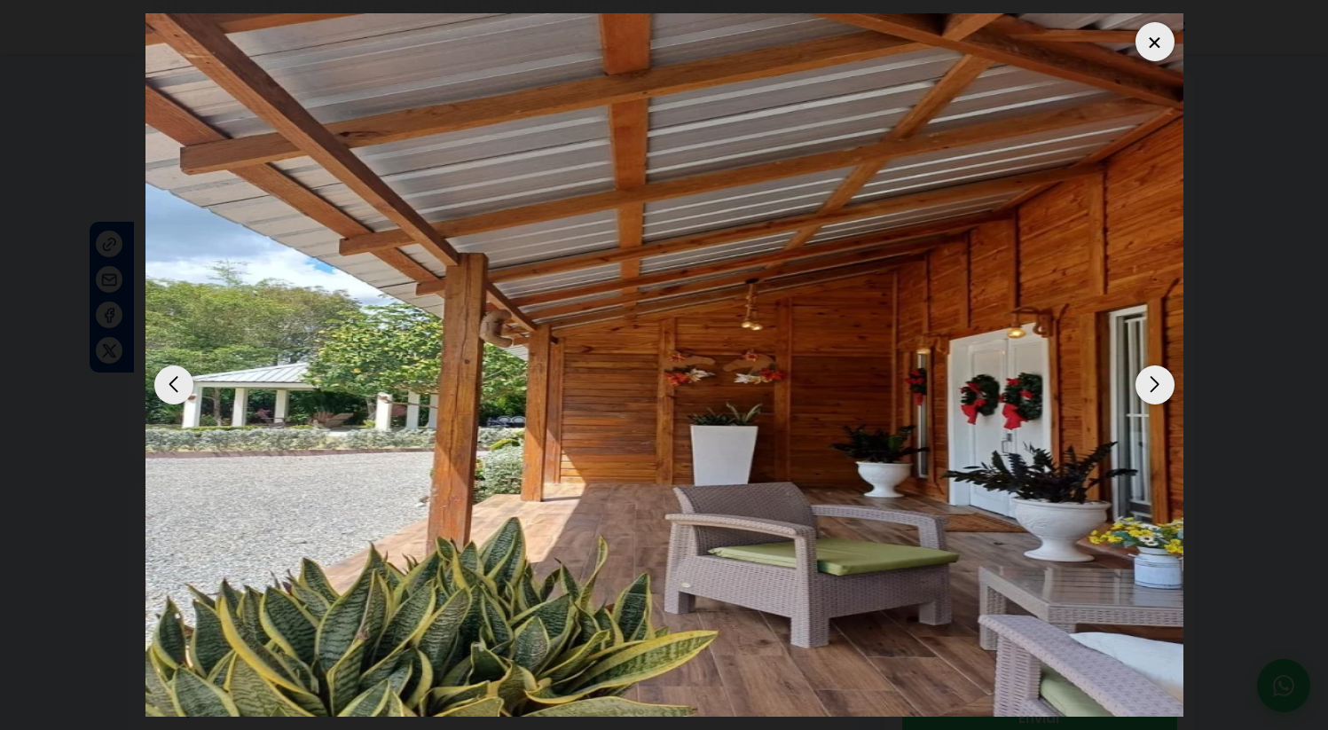
click at [1156, 385] on div "Next slide" at bounding box center [1155, 385] width 39 height 39
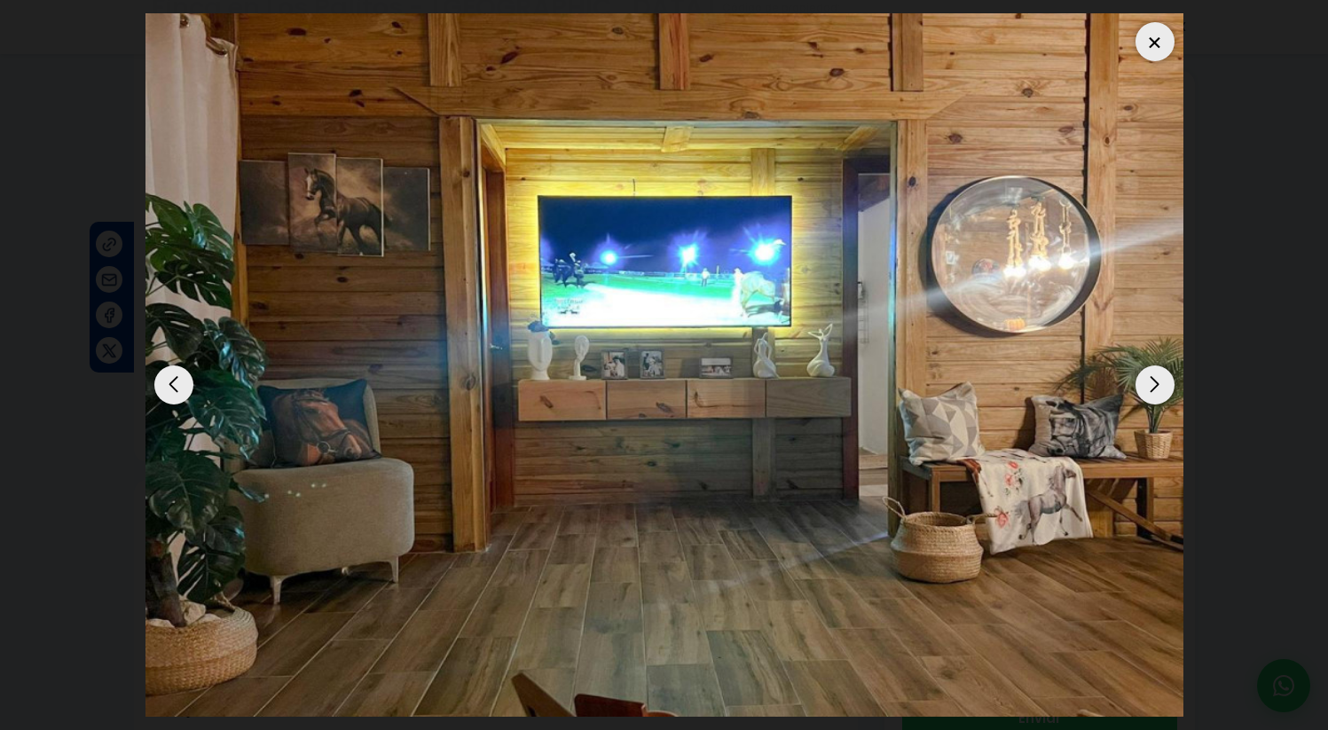
click at [1151, 368] on div "Next slide" at bounding box center [1155, 385] width 39 height 39
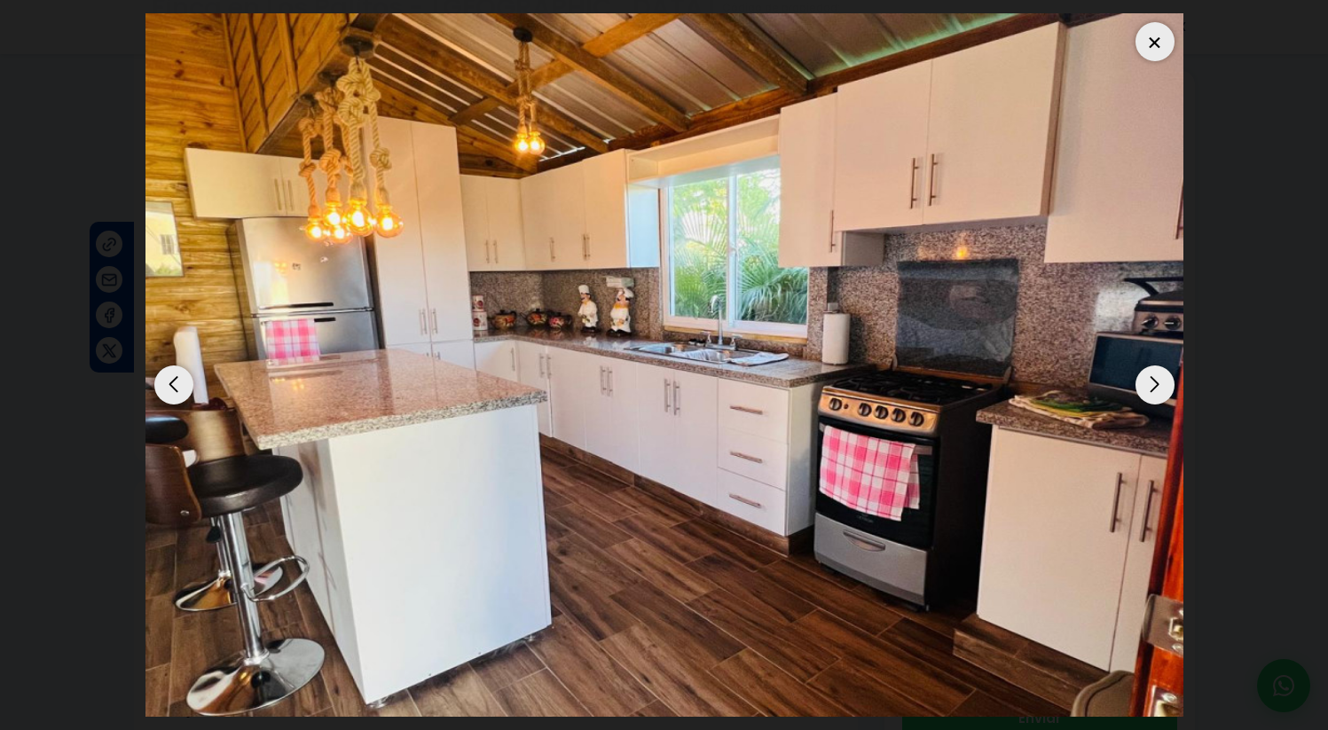
click at [1148, 374] on div "Next slide" at bounding box center [1155, 385] width 39 height 39
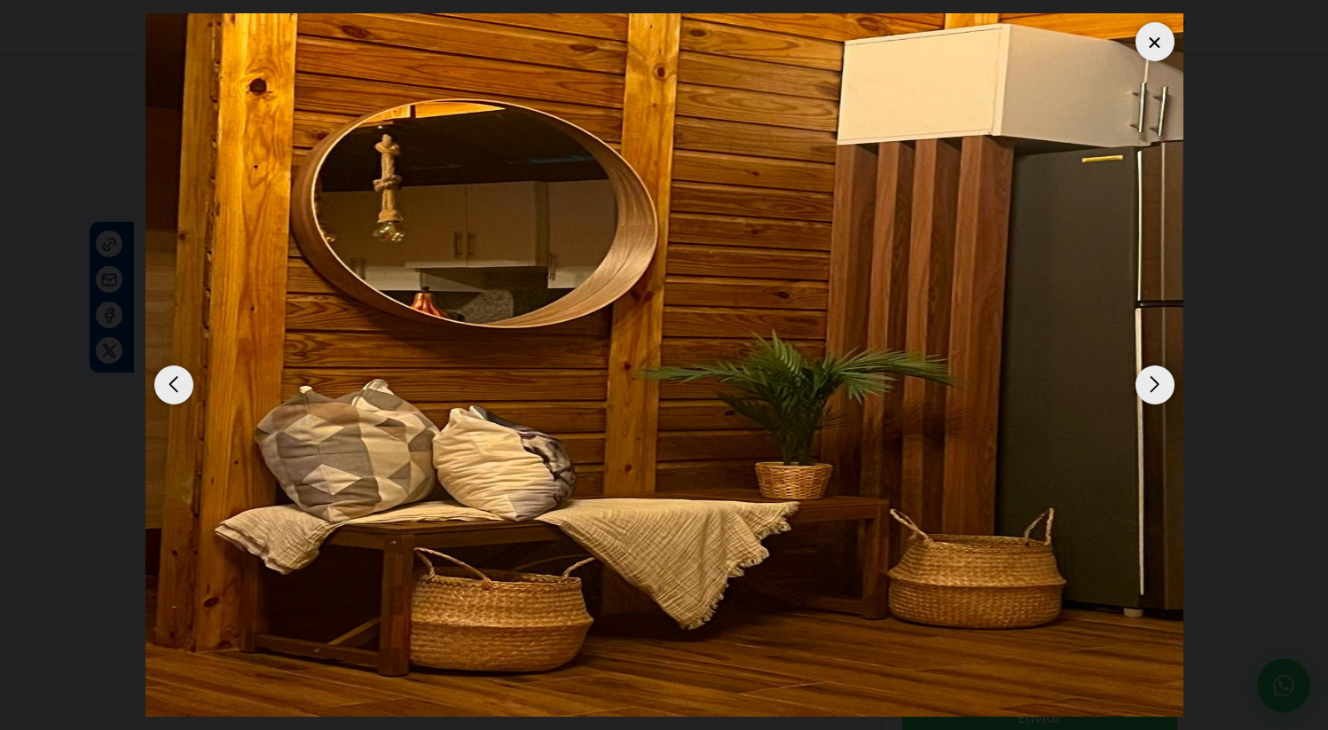
click at [1149, 373] on div "Next slide" at bounding box center [1155, 385] width 39 height 39
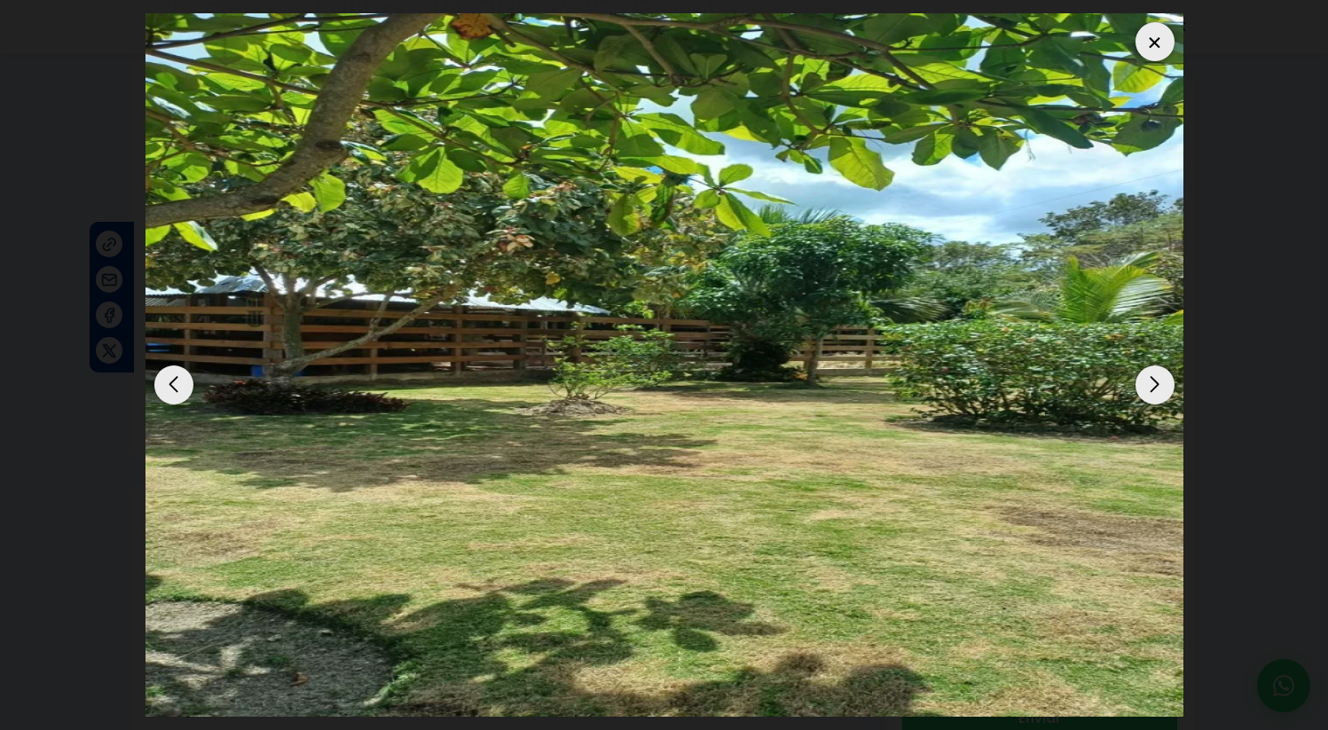
click at [1197, 287] on dialog at bounding box center [664, 365] width 1065 height 730
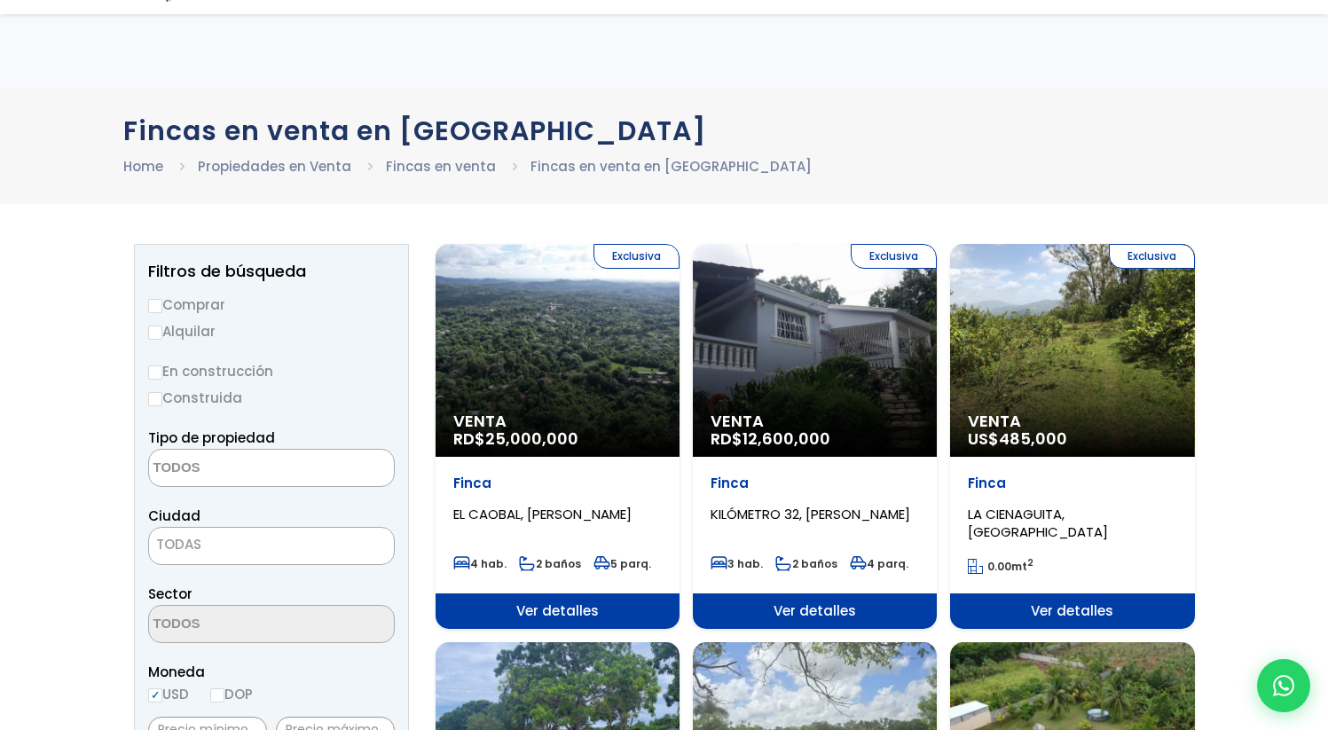
select select
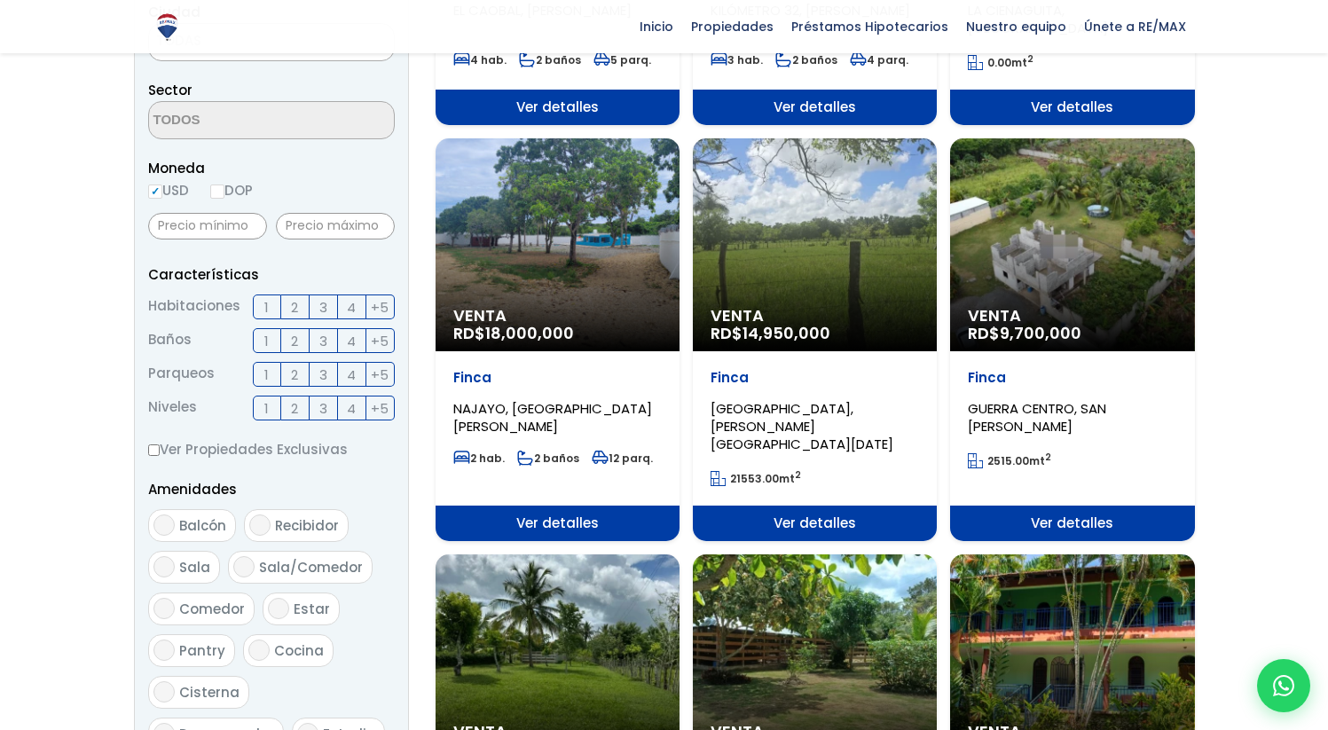
scroll to position [644, 0]
